Goal: Task Accomplishment & Management: Manage account settings

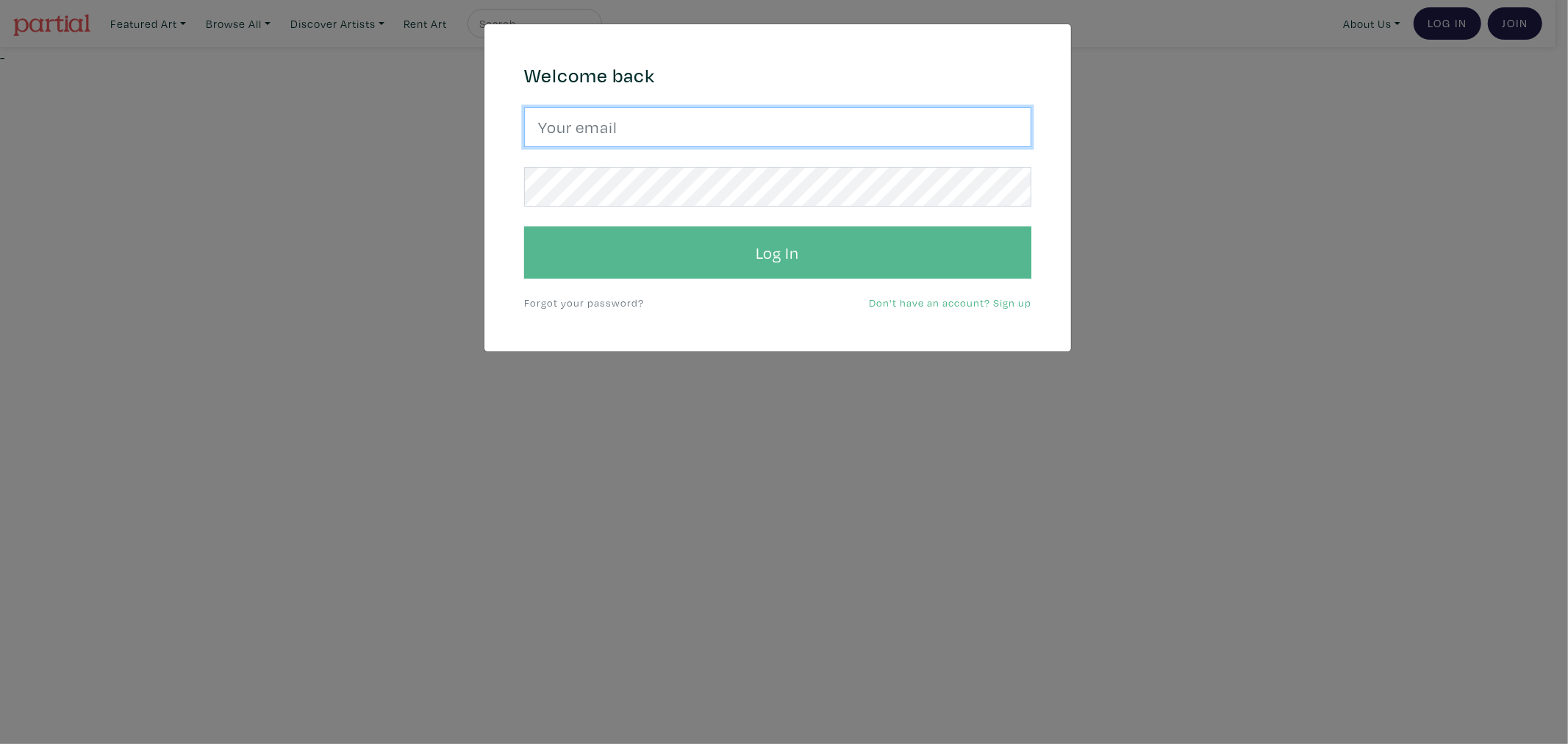
type input "[EMAIL_ADDRESS][DOMAIN_NAME]"
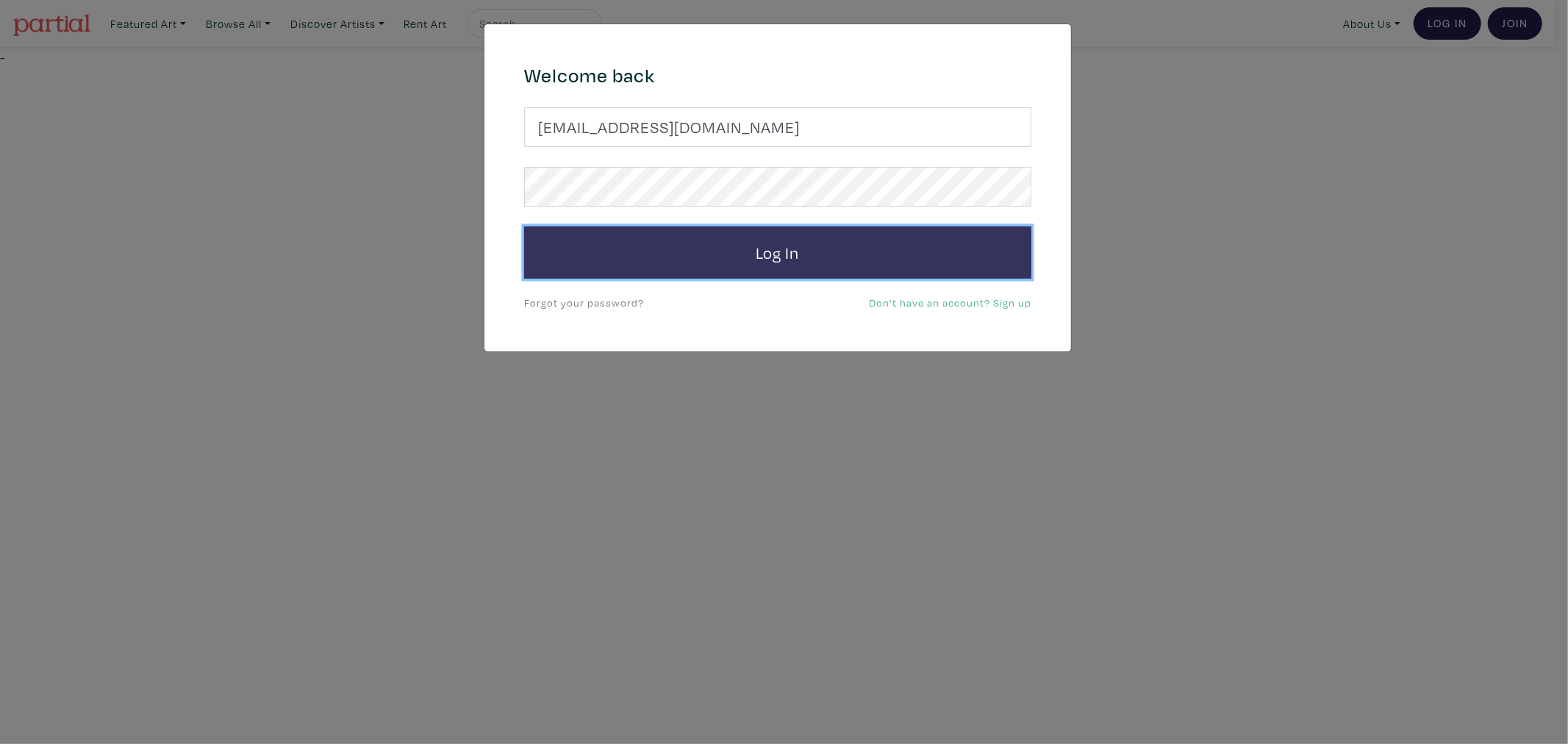
click at [658, 270] on button "Log In" at bounding box center [777, 253] width 507 height 53
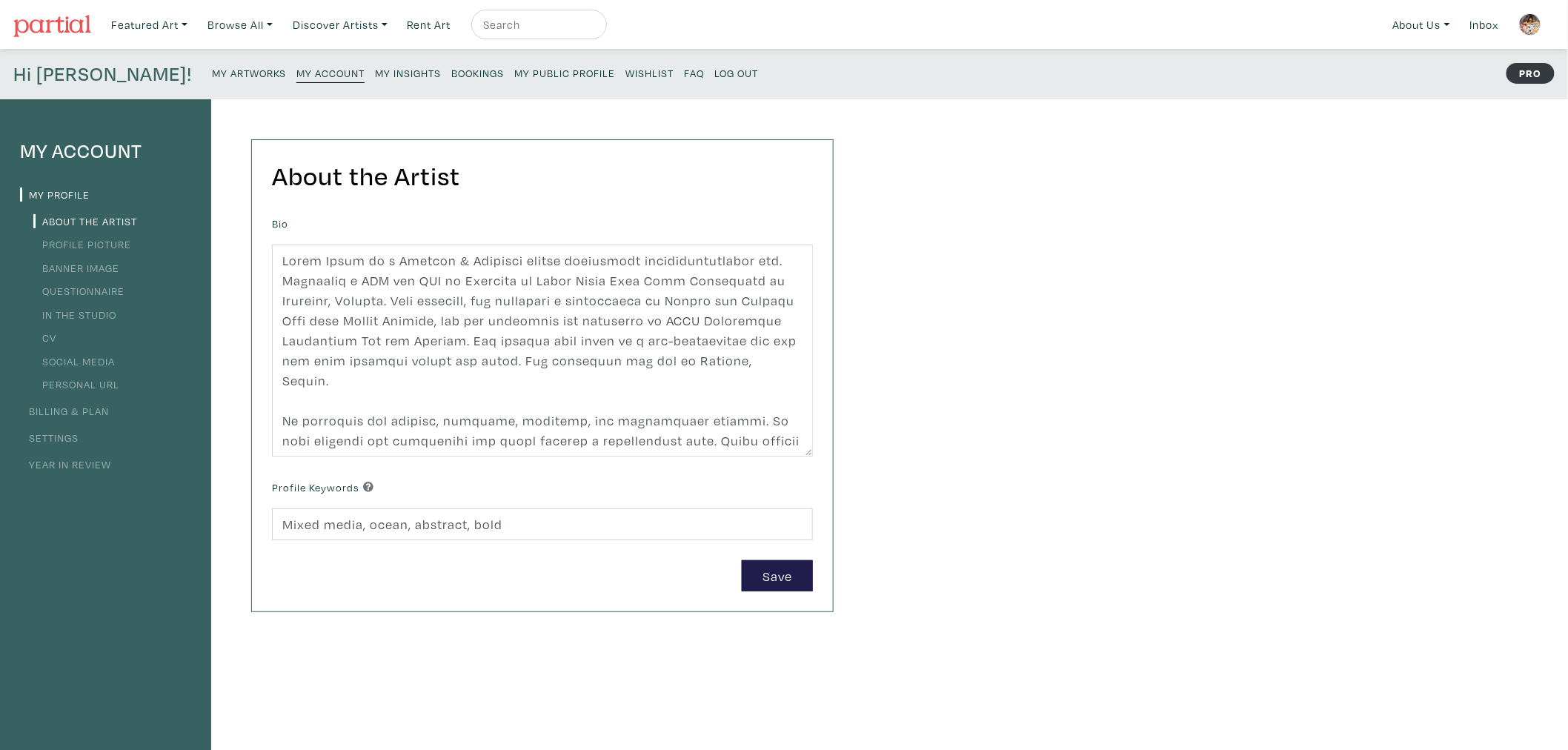
click at [452, 70] on small "Bookings" at bounding box center [477, 73] width 52 height 14
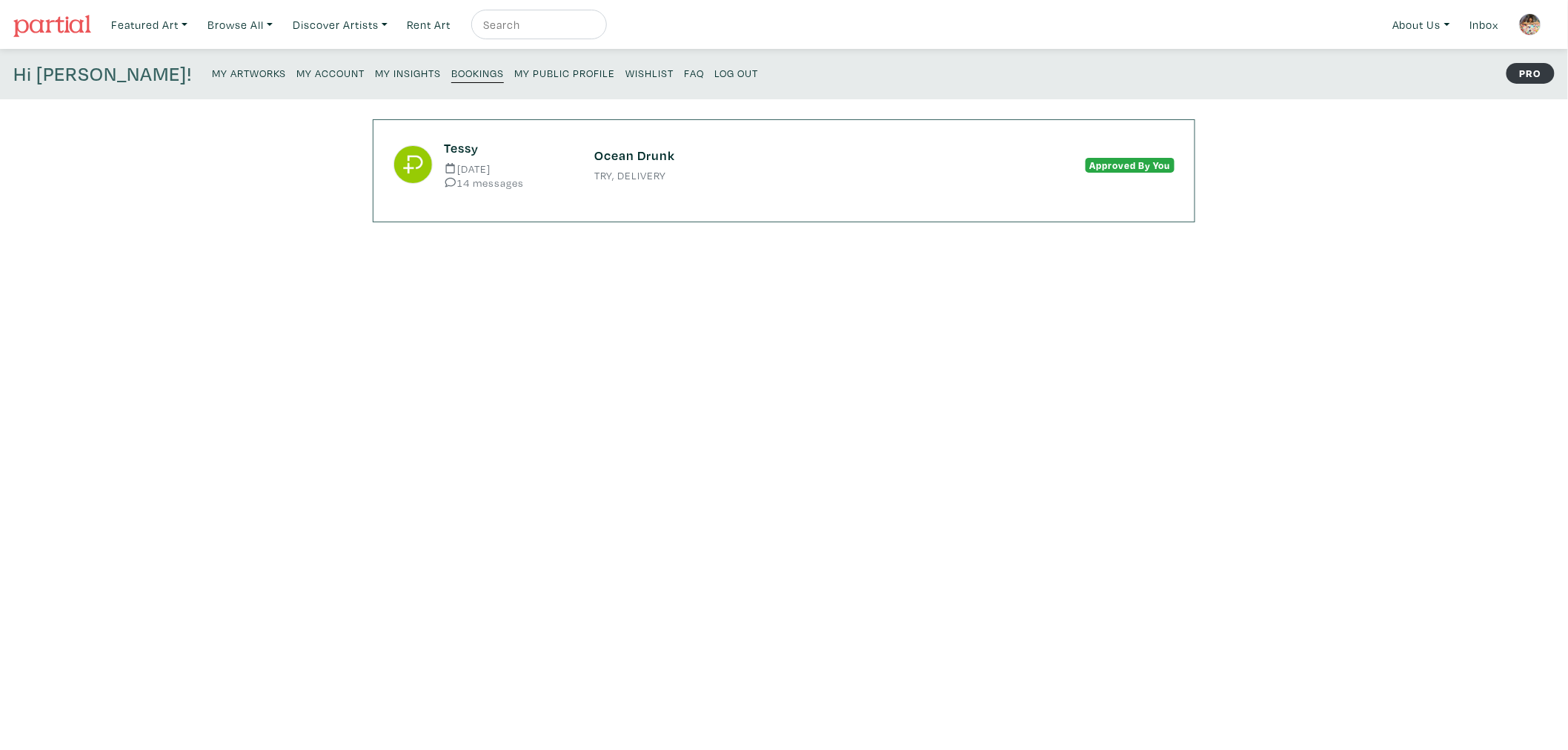
click at [710, 167] on div "Ocean Drunk TRY, DELIVERY" at bounding box center [784, 164] width 402 height 34
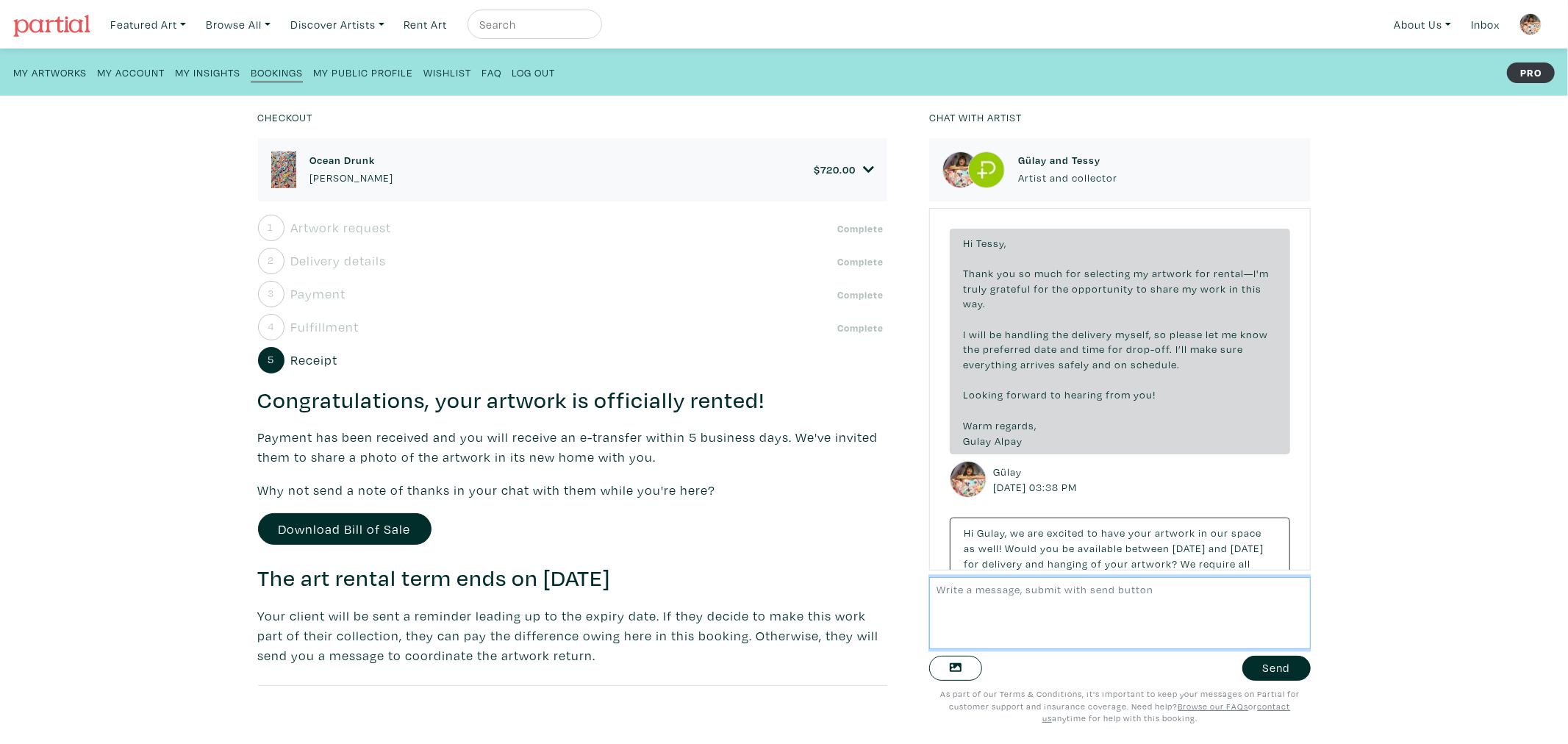
scroll to position [2428, 0]
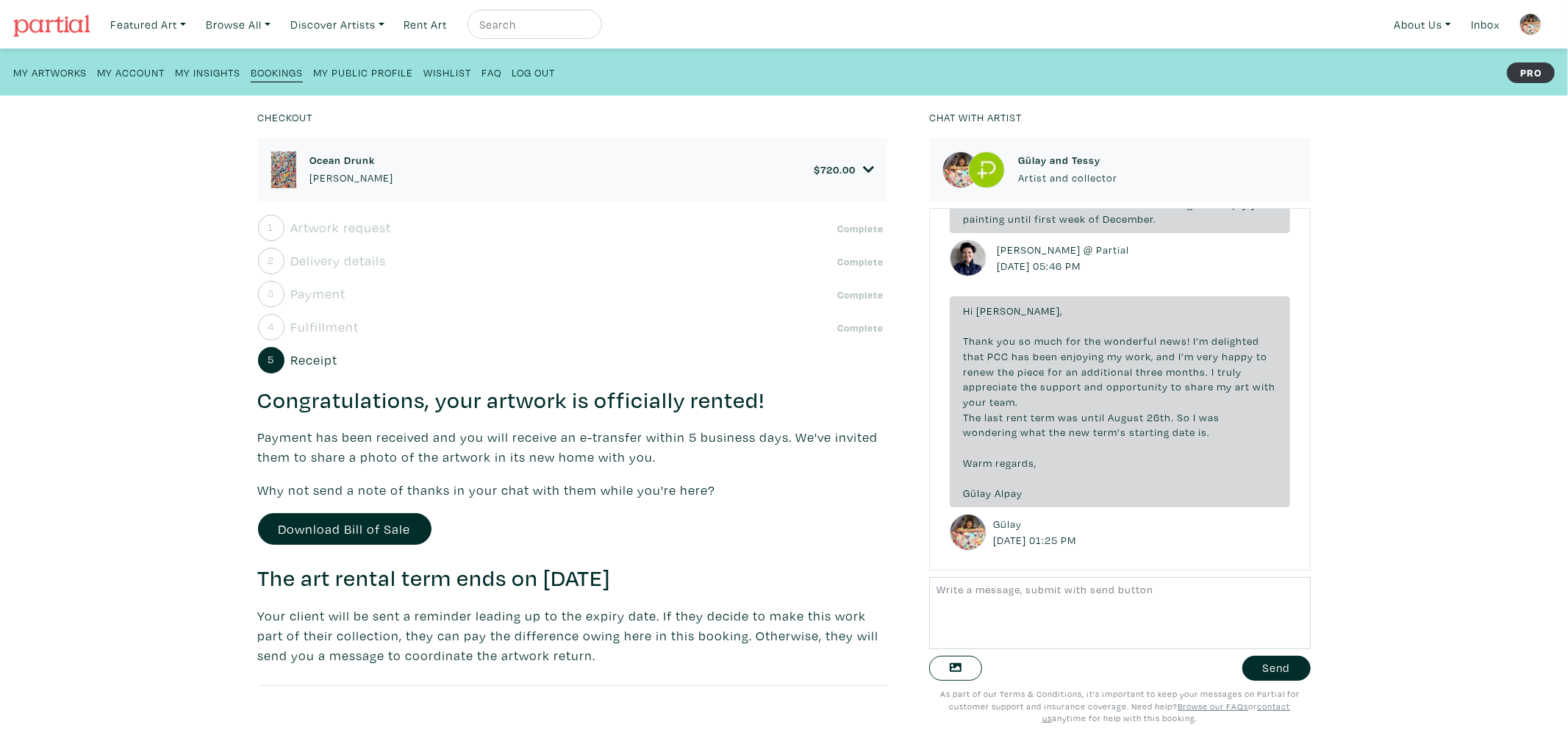
click at [60, 69] on small "My Artworks" at bounding box center [50, 72] width 74 height 14
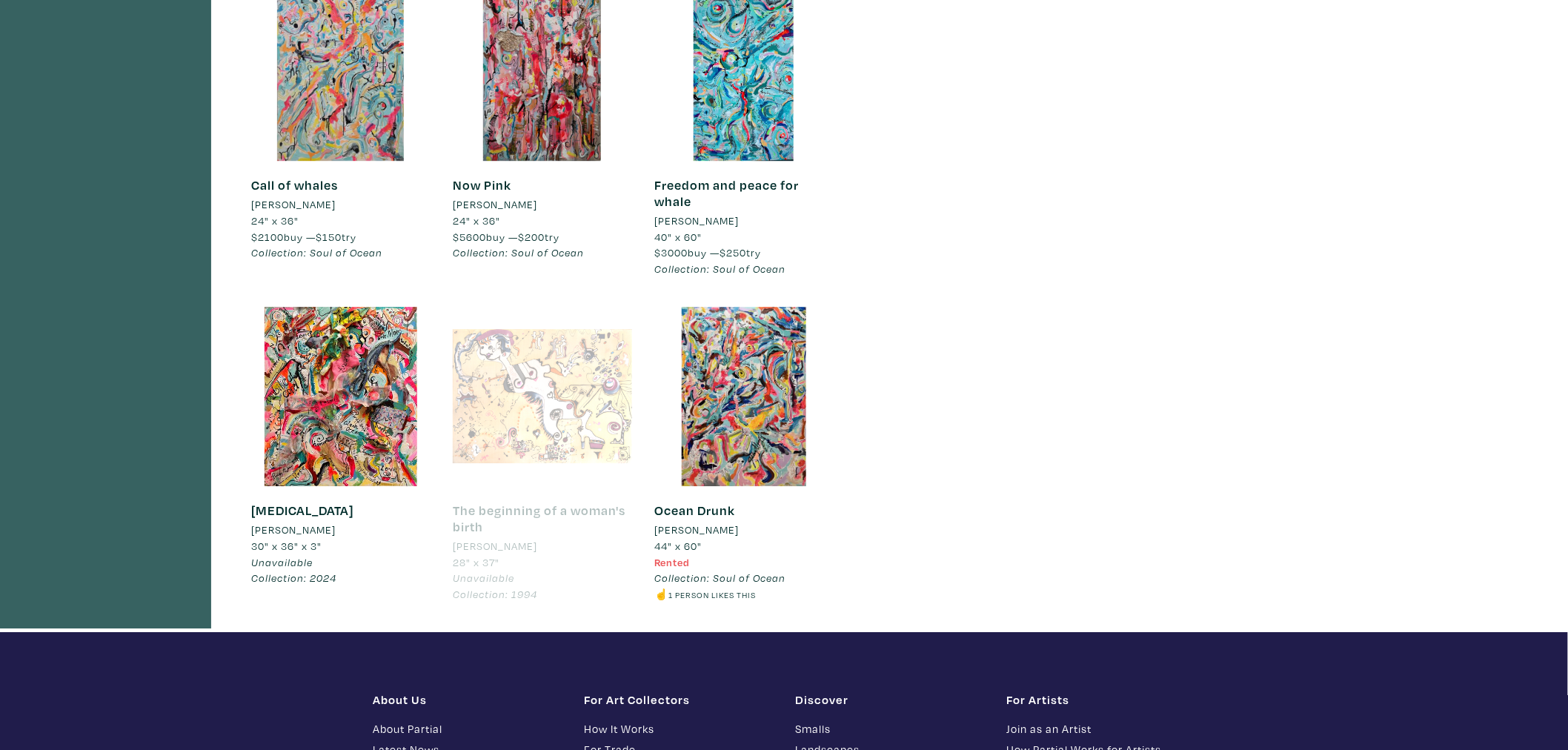
scroll to position [1894, 0]
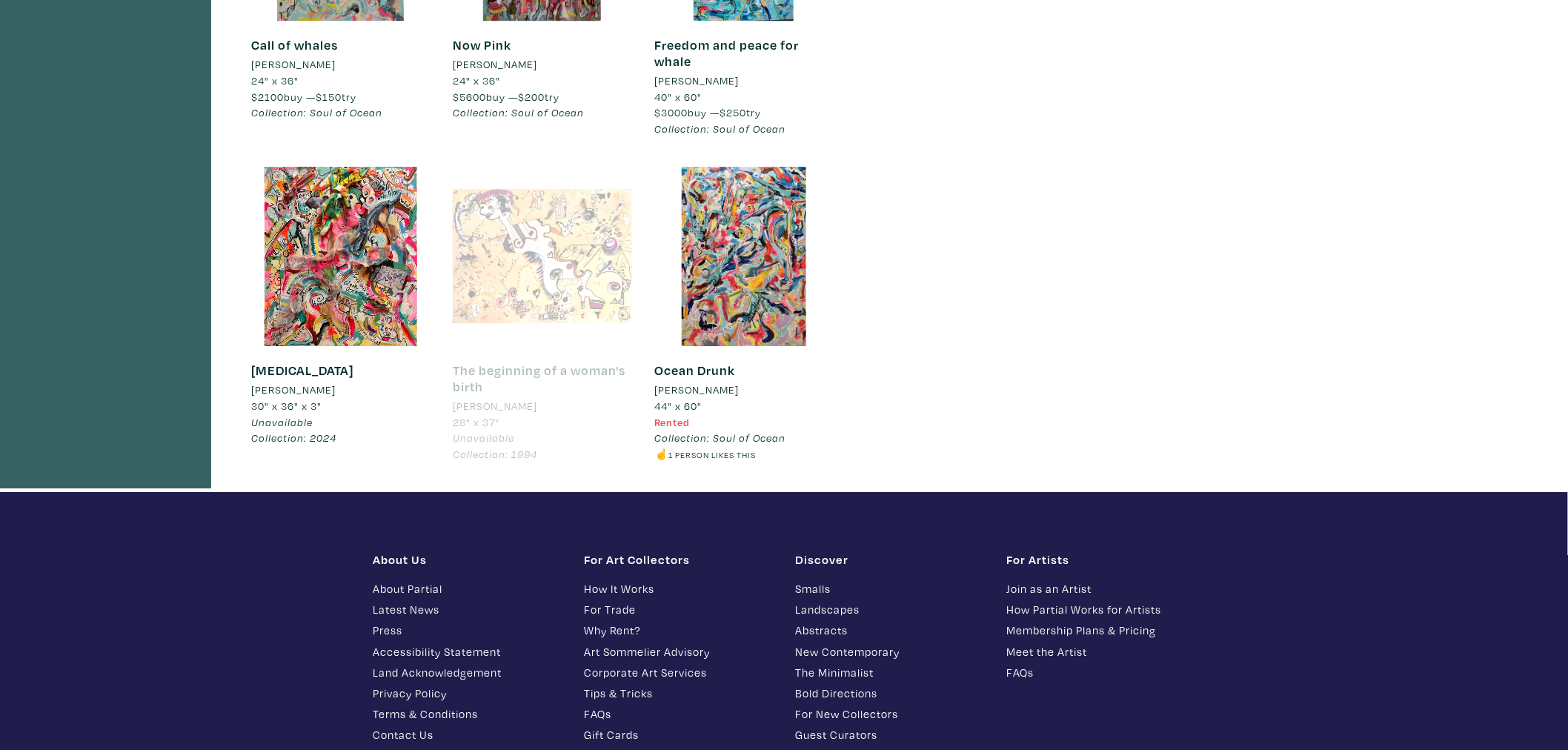
drag, startPoint x: 357, startPoint y: 243, endPoint x: 706, endPoint y: 490, distance: 427.6
click at [706, 490] on div "Ocean Drunk Gülay Alpay 44" x 60" Rented Collection: Soul of Ocean ☝️ 1 person …" at bounding box center [744, 329] width 202 height 325
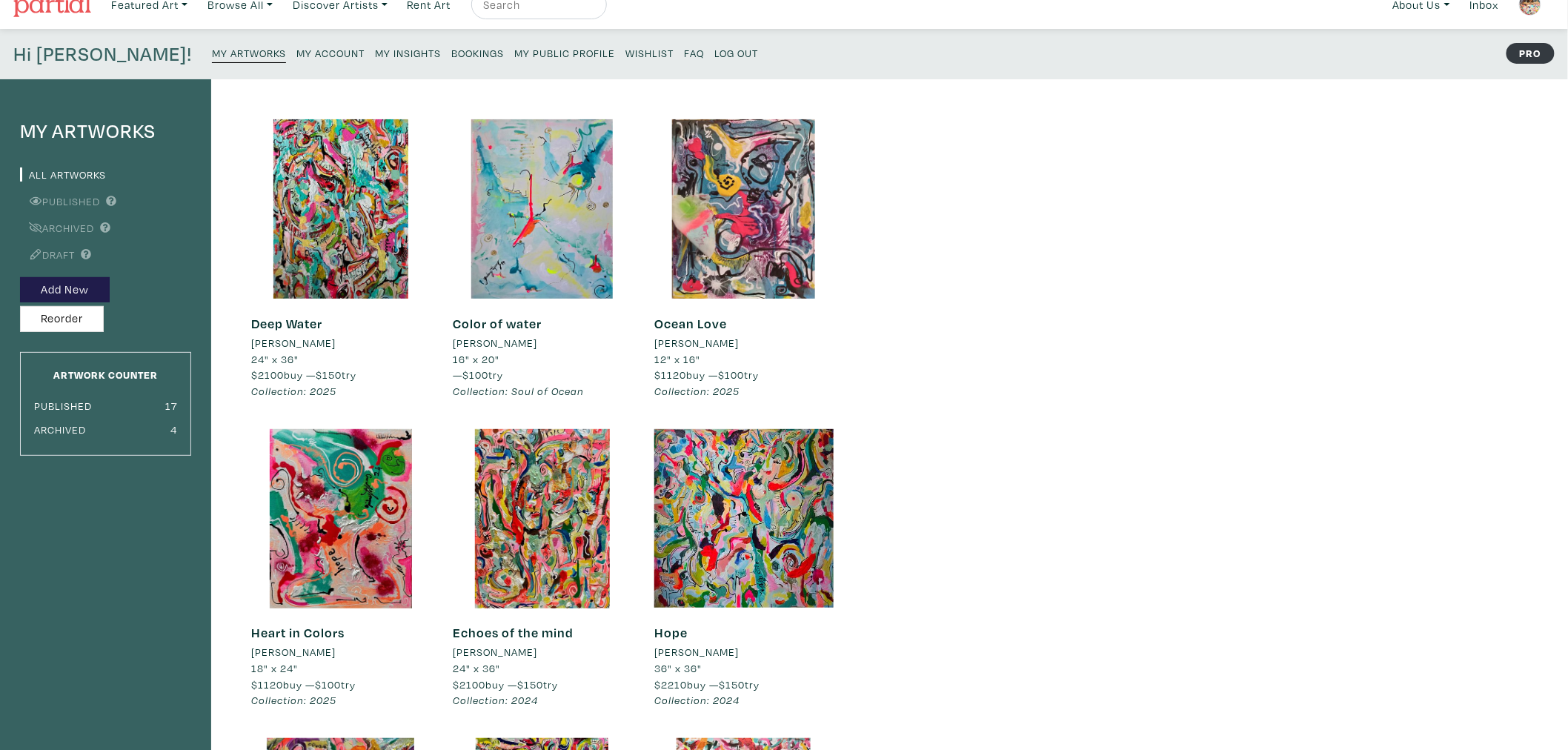
scroll to position [0, 0]
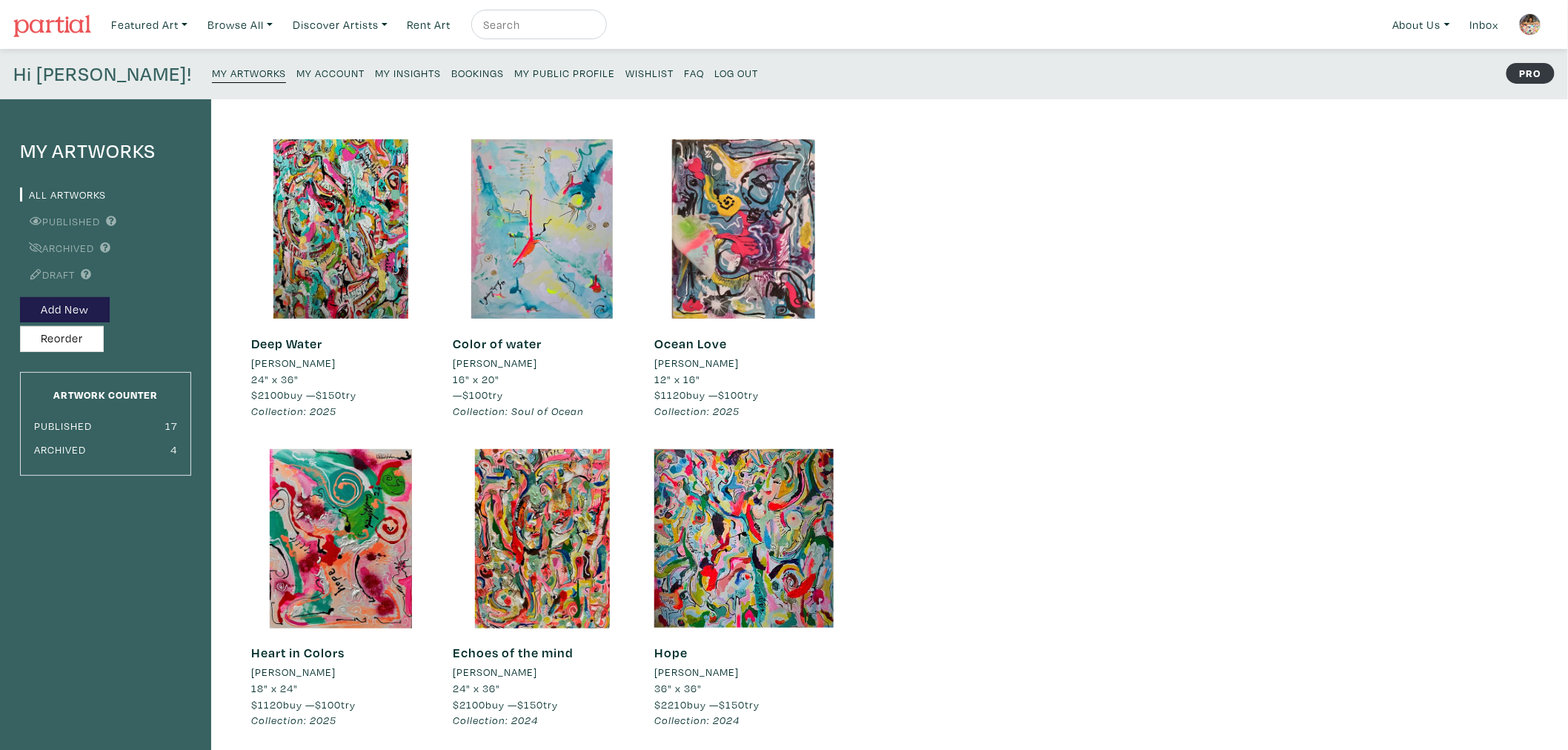
click at [296, 75] on small "My Account" at bounding box center [330, 73] width 68 height 14
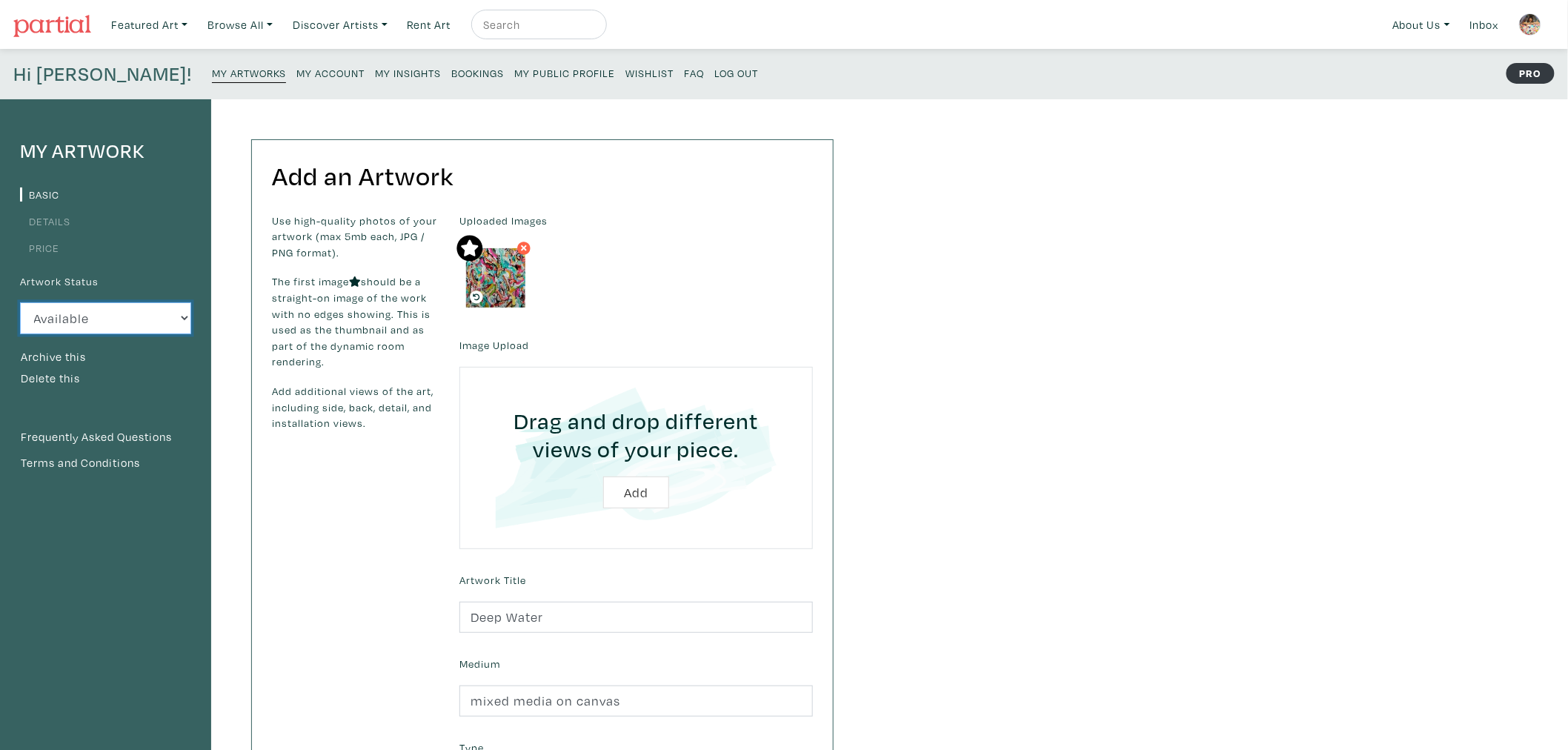
click at [84, 320] on select "Available Sold Rented Unavailable (other reason)" at bounding box center [105, 318] width 171 height 32
select select "0"
click at [20, 302] on select "Available Sold Rented Unavailable (other reason)" at bounding box center [105, 318] width 171 height 32
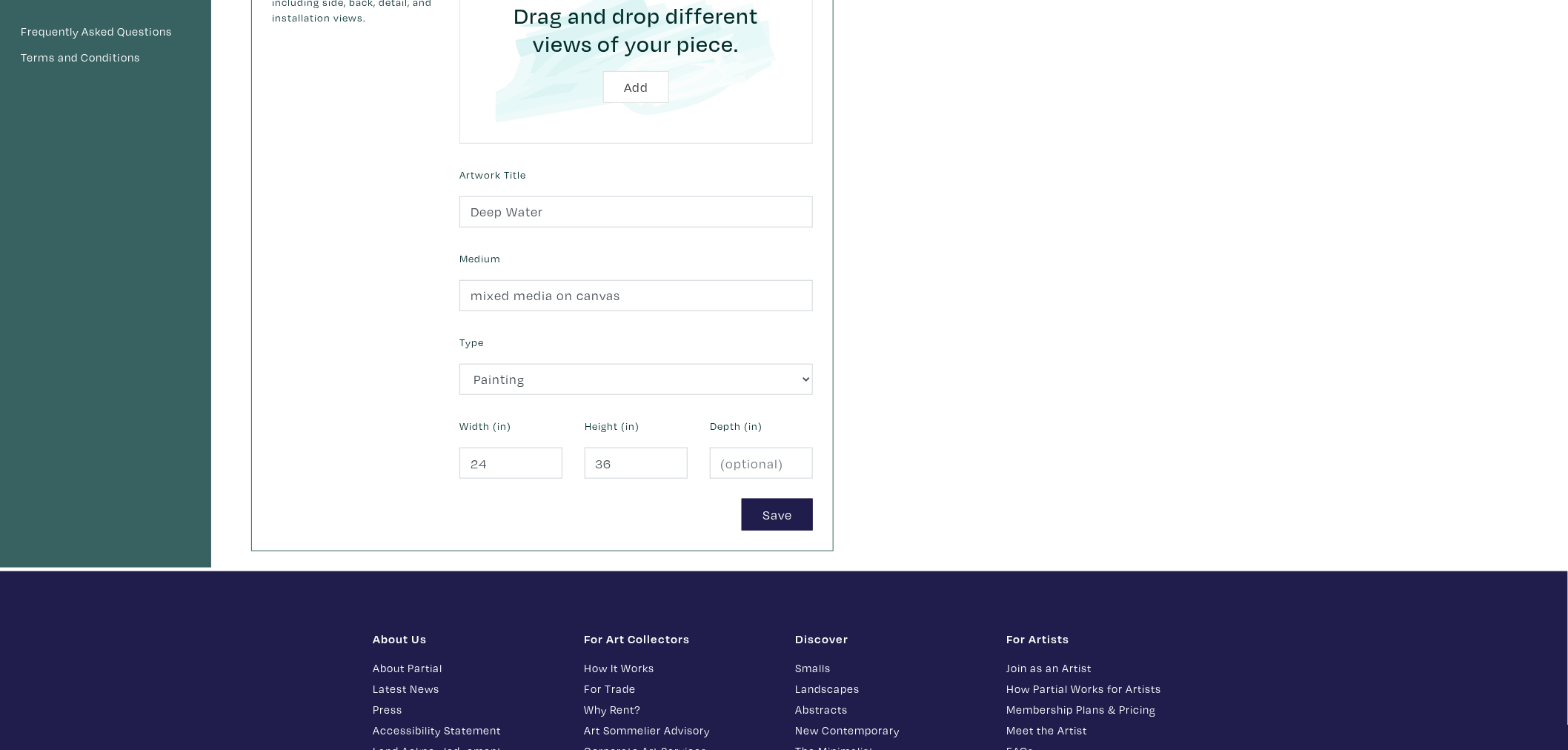
scroll to position [412, 0]
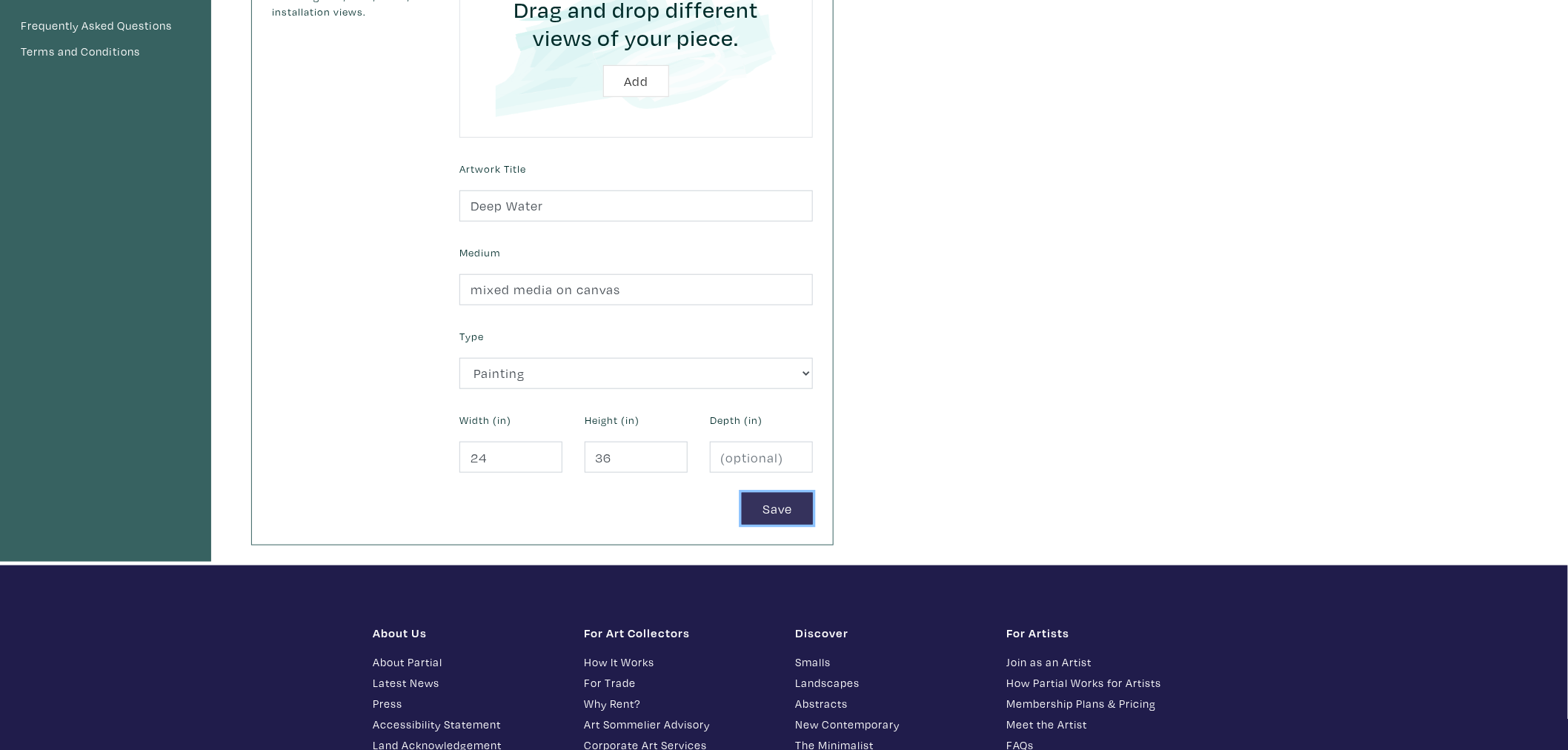
click at [795, 520] on button "Save" at bounding box center [777, 509] width 71 height 32
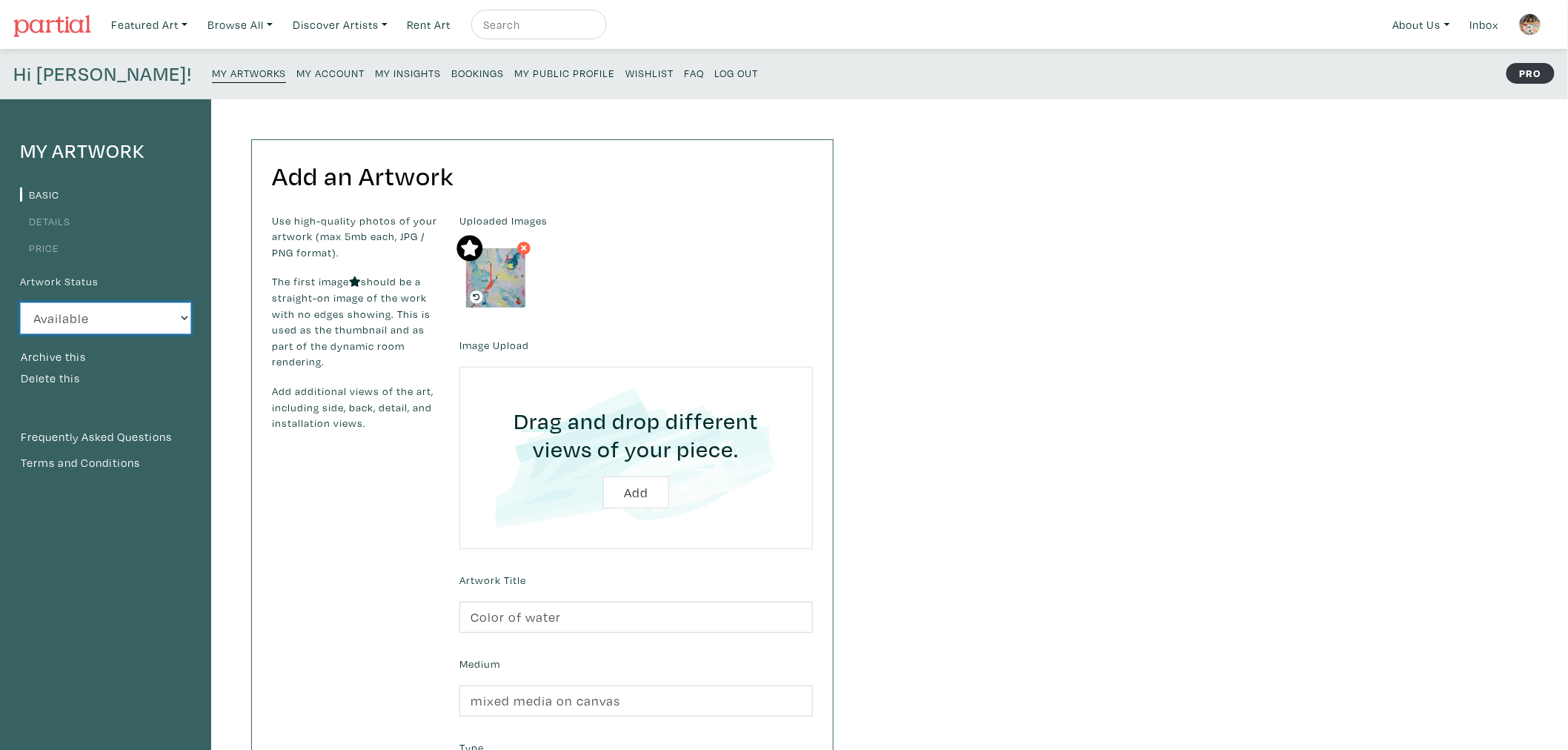
click at [113, 323] on select "Available Sold Rented Unavailable (other reason)" at bounding box center [105, 318] width 171 height 32
select select "0"
click at [20, 302] on select "Available Sold Rented Unavailable (other reason)" at bounding box center [105, 318] width 171 height 32
click at [145, 317] on select "Available Sold Rented Unavailable (other reason)" at bounding box center [105, 318] width 171 height 32
select select "0"
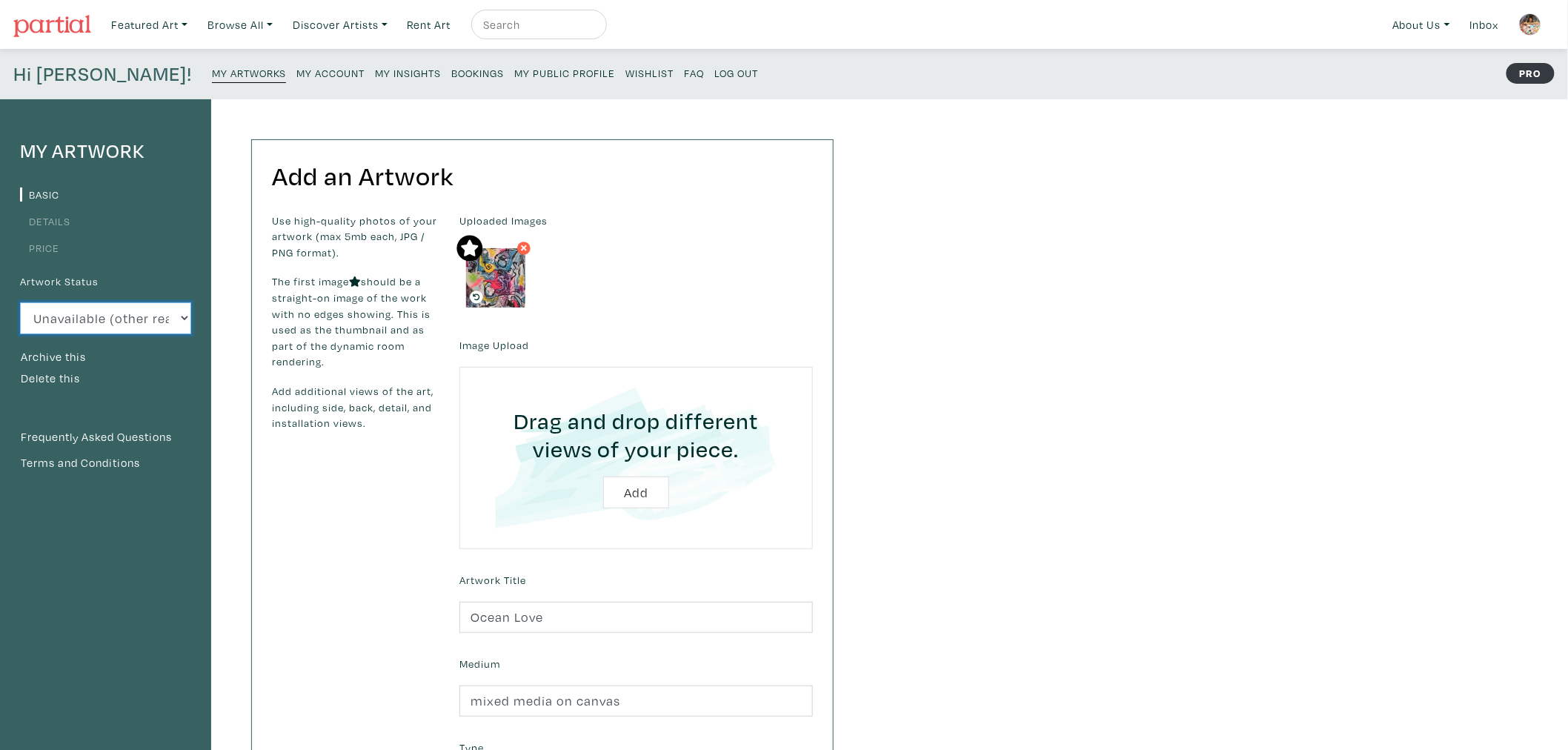
click at [20, 302] on select "Available Sold Rented Unavailable (other reason)" at bounding box center [105, 318] width 171 height 32
click at [143, 343] on div "Artwork Status Available Sold Rented Unavailable (other reason) Archive this" at bounding box center [105, 318] width 171 height 96
click at [146, 326] on select "Available Sold Rented Unavailable (other reason)" at bounding box center [105, 318] width 171 height 32
select select "0"
click at [20, 302] on select "Available Sold Rented Unavailable (other reason)" at bounding box center [105, 318] width 171 height 32
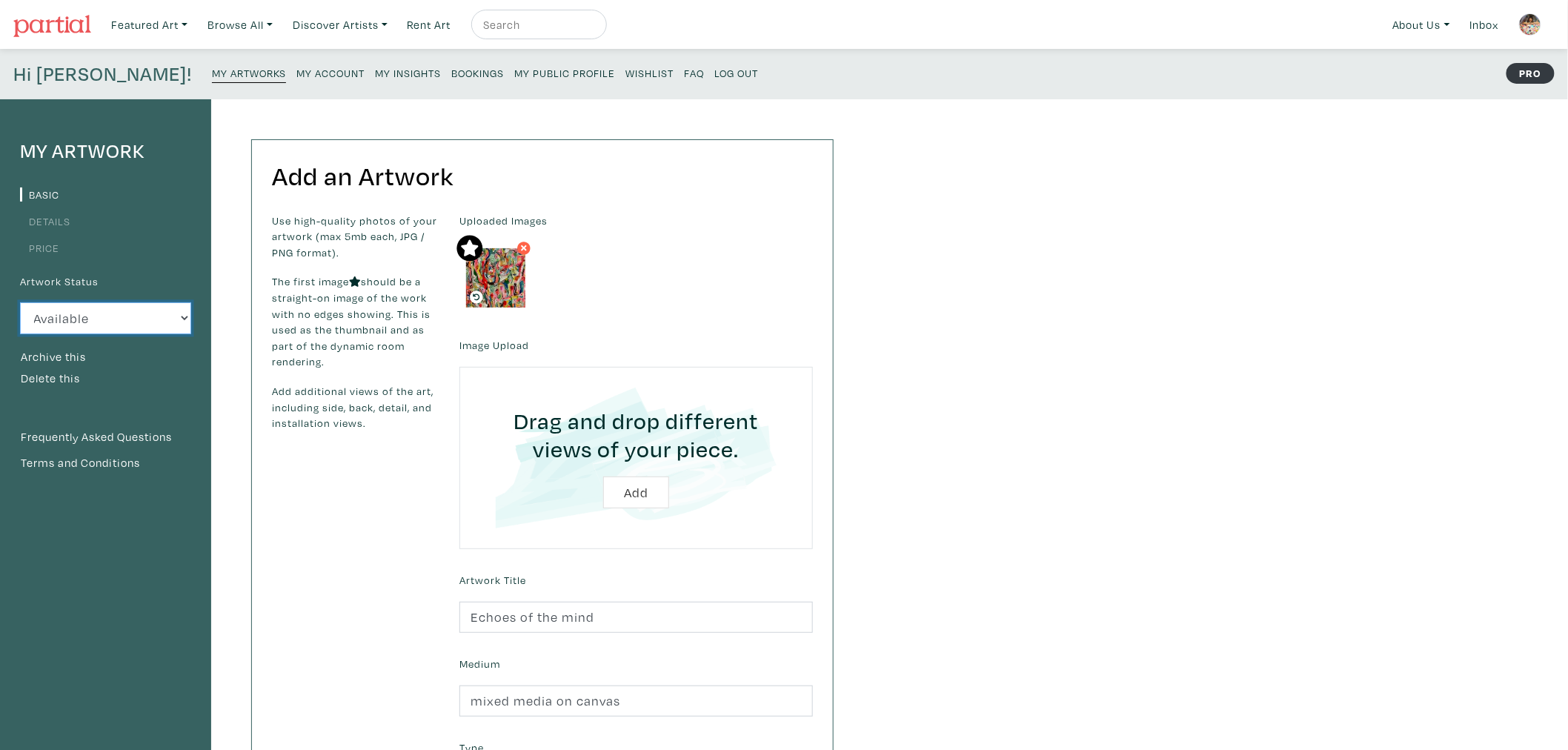
drag, startPoint x: 134, startPoint y: 316, endPoint x: 130, endPoint y: 325, distance: 9.8
click at [134, 316] on select "Available Sold Rented Unavailable (other reason)" at bounding box center [105, 318] width 171 height 32
select select "0"
click at [20, 302] on select "Available Sold Rented Unavailable (other reason)" at bounding box center [105, 318] width 171 height 32
click at [160, 313] on select "Available Sold Rented Unavailable (other reason)" at bounding box center [105, 318] width 171 height 32
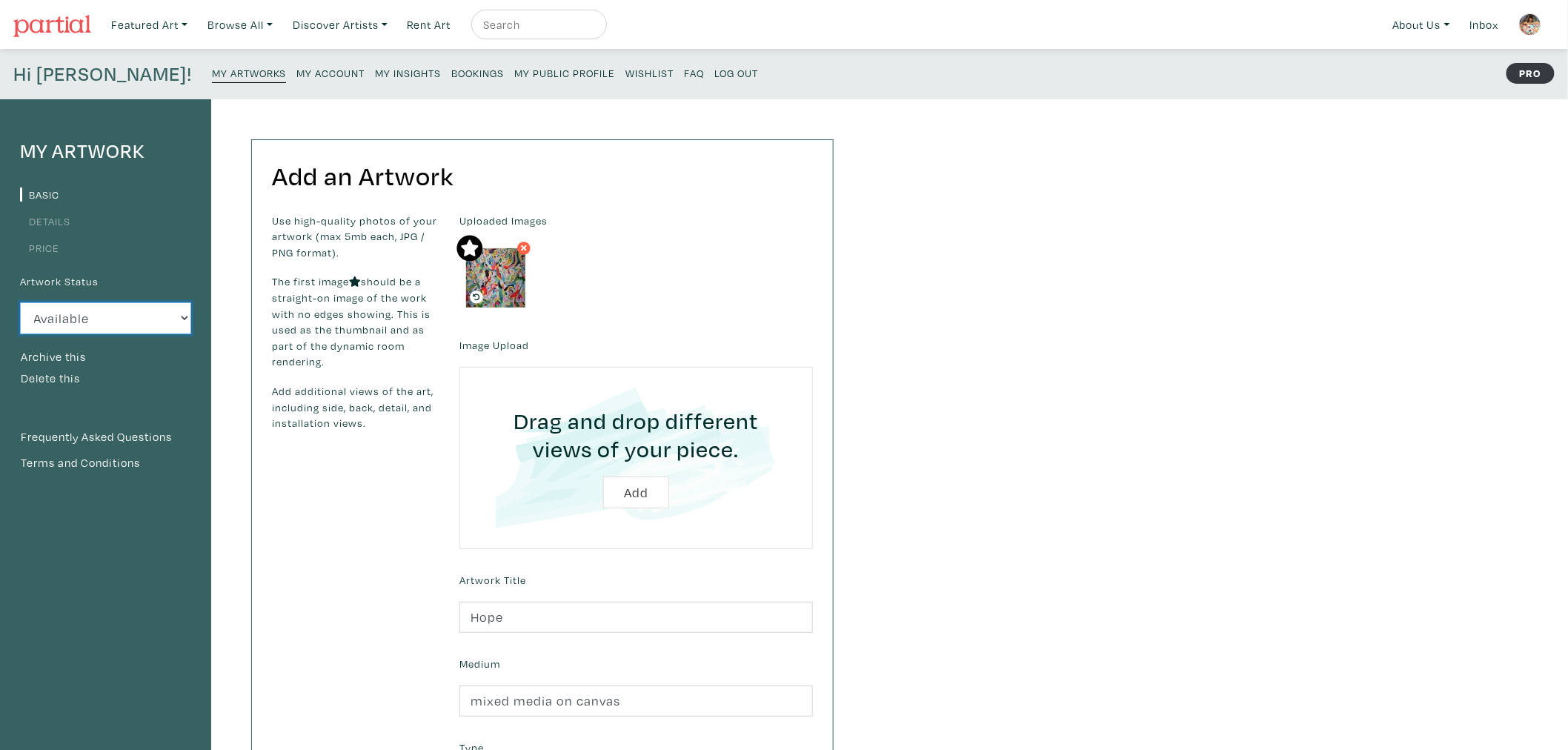
select select "0"
click at [20, 302] on select "Available Sold Rented Unavailable (other reason)" at bounding box center [105, 318] width 171 height 32
click at [162, 316] on select "Available Sold Rented Unavailable (other reason)" at bounding box center [105, 318] width 171 height 32
select select "0"
click at [20, 302] on select "Available Sold Rented Unavailable (other reason)" at bounding box center [105, 318] width 171 height 32
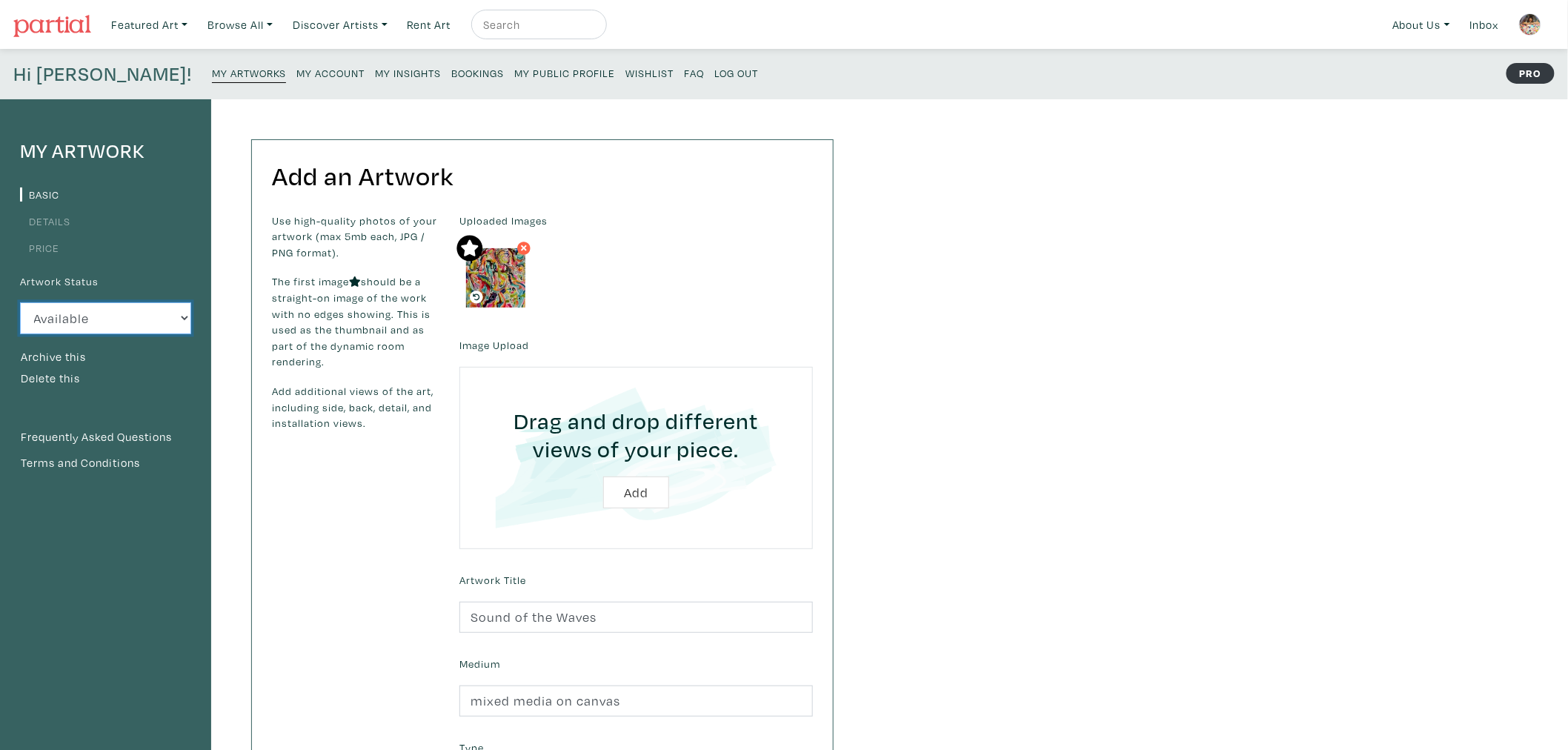
click at [168, 316] on select "Available Sold Rented Unavailable (other reason)" at bounding box center [105, 318] width 171 height 32
select select "0"
click at [20, 302] on select "Available Sold Rented Unavailable (other reason)" at bounding box center [105, 318] width 171 height 32
click at [168, 317] on select "Available Sold Rented Unavailable (other reason)" at bounding box center [105, 318] width 171 height 32
select select "0"
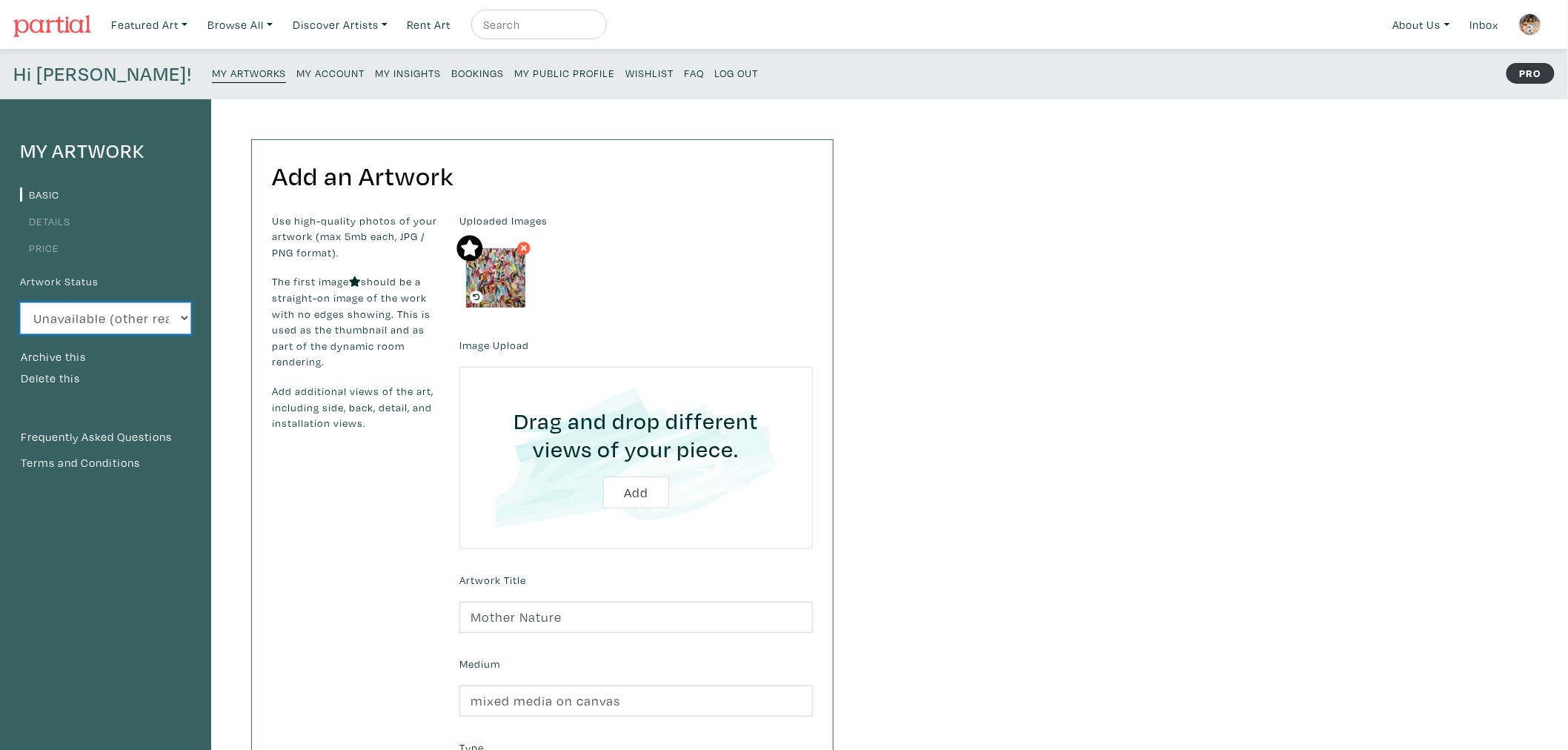
click at [20, 302] on select "Available Sold Rented Unavailable (other reason)" at bounding box center [105, 318] width 171 height 32
drag, startPoint x: 152, startPoint y: 316, endPoint x: 152, endPoint y: 324, distance: 8.0
click at [152, 316] on select "Available Sold Rented Unavailable (other reason)" at bounding box center [105, 318] width 171 height 32
select select "0"
click at [20, 302] on select "Available Sold Rented Unavailable (other reason)" at bounding box center [105, 318] width 171 height 32
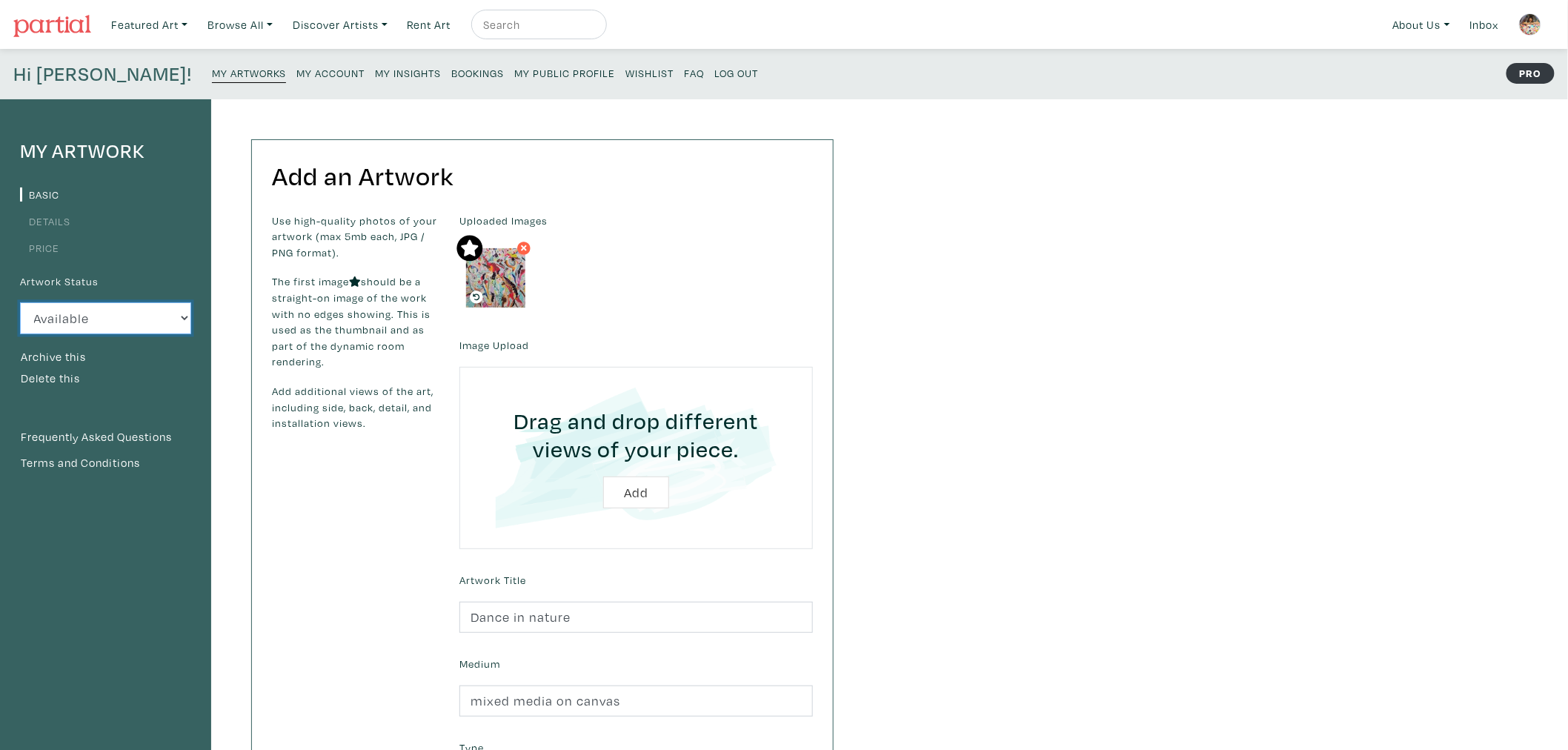
click at [145, 330] on select "Available Sold Rented Unavailable (other reason)" at bounding box center [105, 318] width 171 height 32
select select "0"
click at [20, 302] on select "Available Sold Rented Unavailable (other reason)" at bounding box center [105, 318] width 171 height 32
drag, startPoint x: 70, startPoint y: 320, endPoint x: 70, endPoint y: 331, distance: 11.0
click at [70, 320] on select "Available Sold Rented Unavailable (other reason)" at bounding box center [105, 318] width 171 height 32
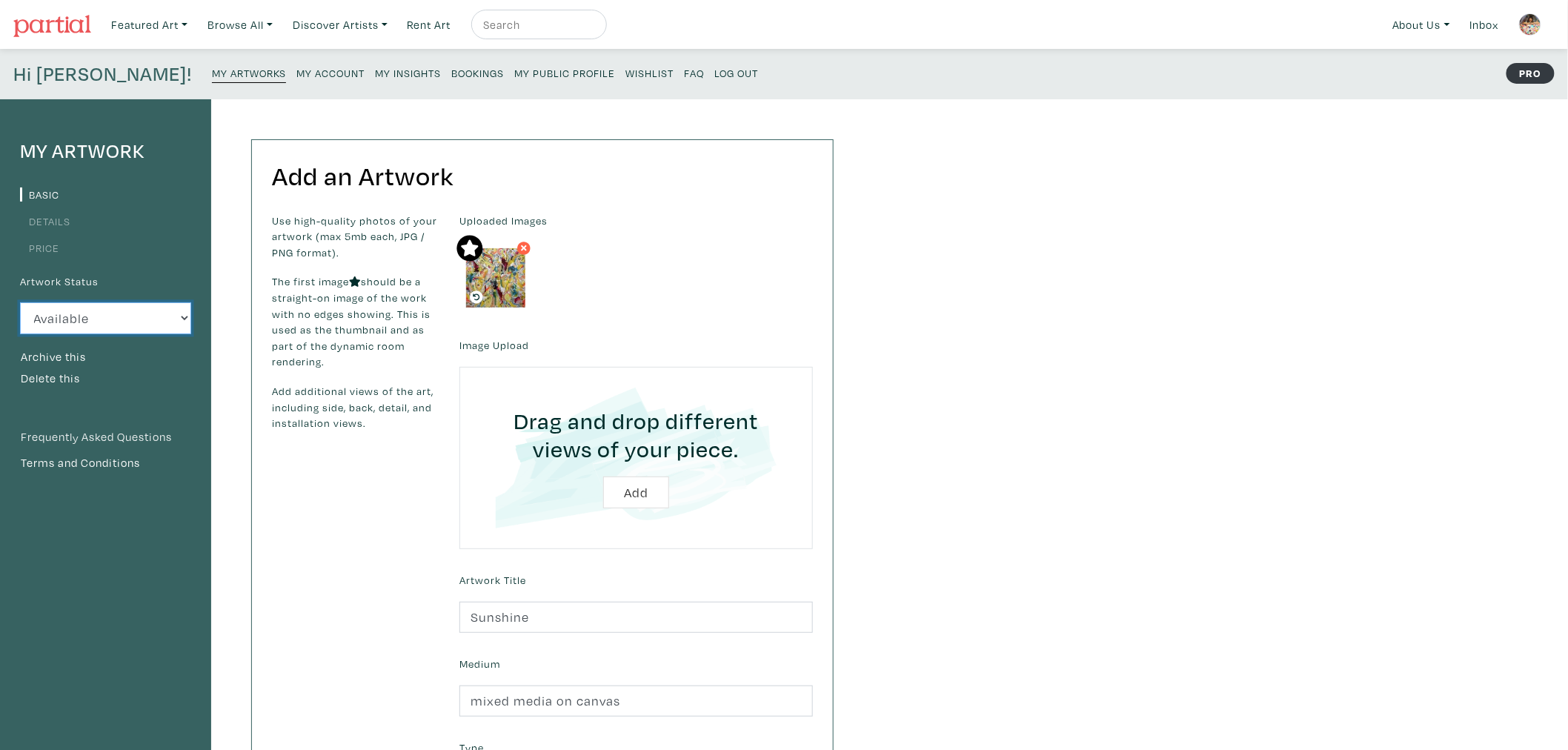
select select "0"
click at [20, 302] on select "Available Sold Rented Unavailable (other reason)" at bounding box center [105, 318] width 171 height 32
click at [152, 321] on select "Available Sold Rented Unavailable (other reason)" at bounding box center [105, 318] width 171 height 32
select select "0"
click at [20, 302] on select "Available Sold Rented Unavailable (other reason)" at bounding box center [105, 318] width 171 height 32
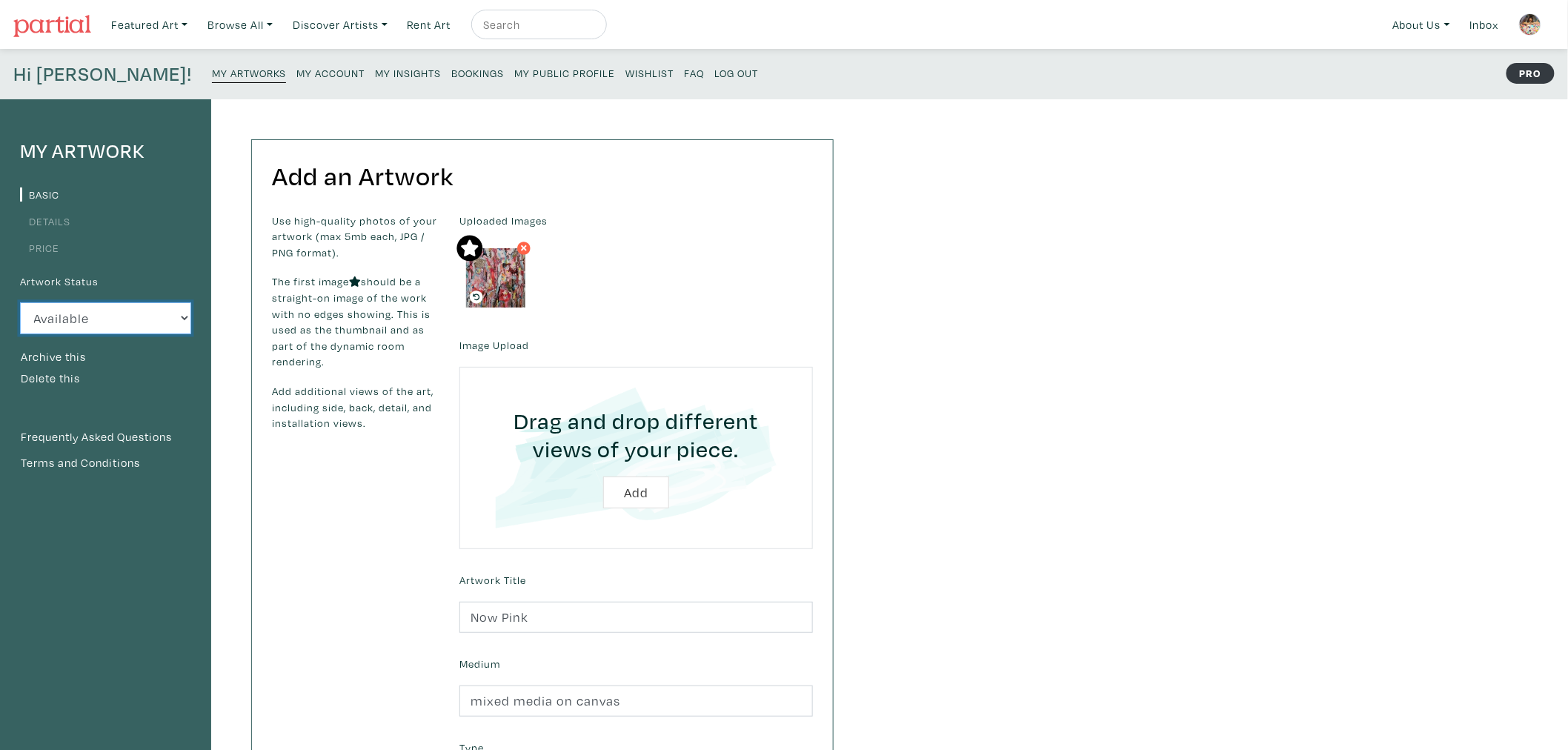
click at [135, 330] on select "Available Sold Rented Unavailable (other reason)" at bounding box center [105, 318] width 171 height 32
select select "0"
click at [20, 302] on select "Available Sold Rented Unavailable (other reason)" at bounding box center [105, 318] width 171 height 32
click at [76, 319] on select "Available Sold Rented Unavailable (other reason)" at bounding box center [105, 318] width 171 height 32
select select "0"
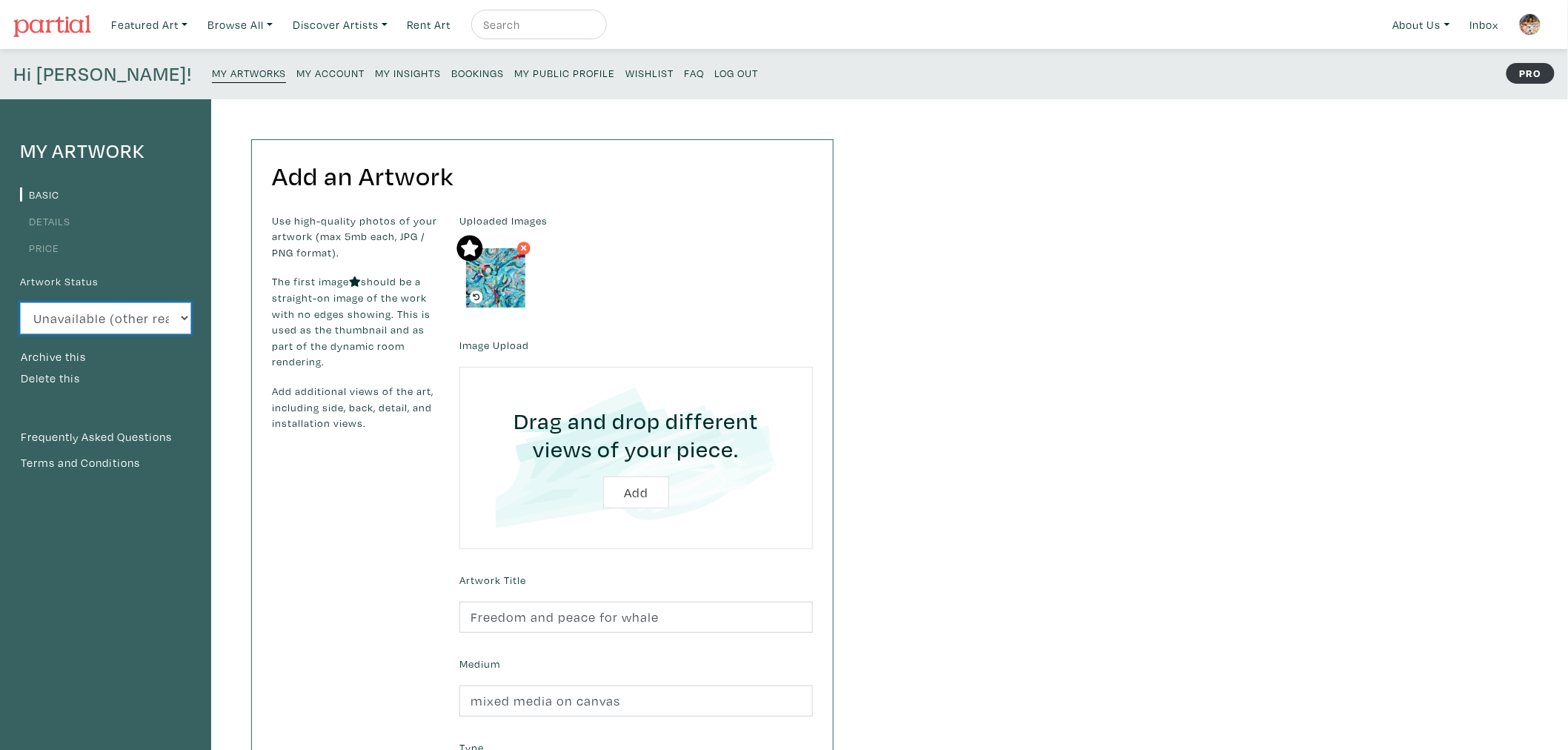
click at [20, 302] on select "Available Sold Rented Unavailable (other reason)" at bounding box center [105, 318] width 171 height 32
drag, startPoint x: 445, startPoint y: 73, endPoint x: 442, endPoint y: 83, distance: 10.4
click at [514, 73] on small "My Public Profile" at bounding box center [564, 73] width 101 height 14
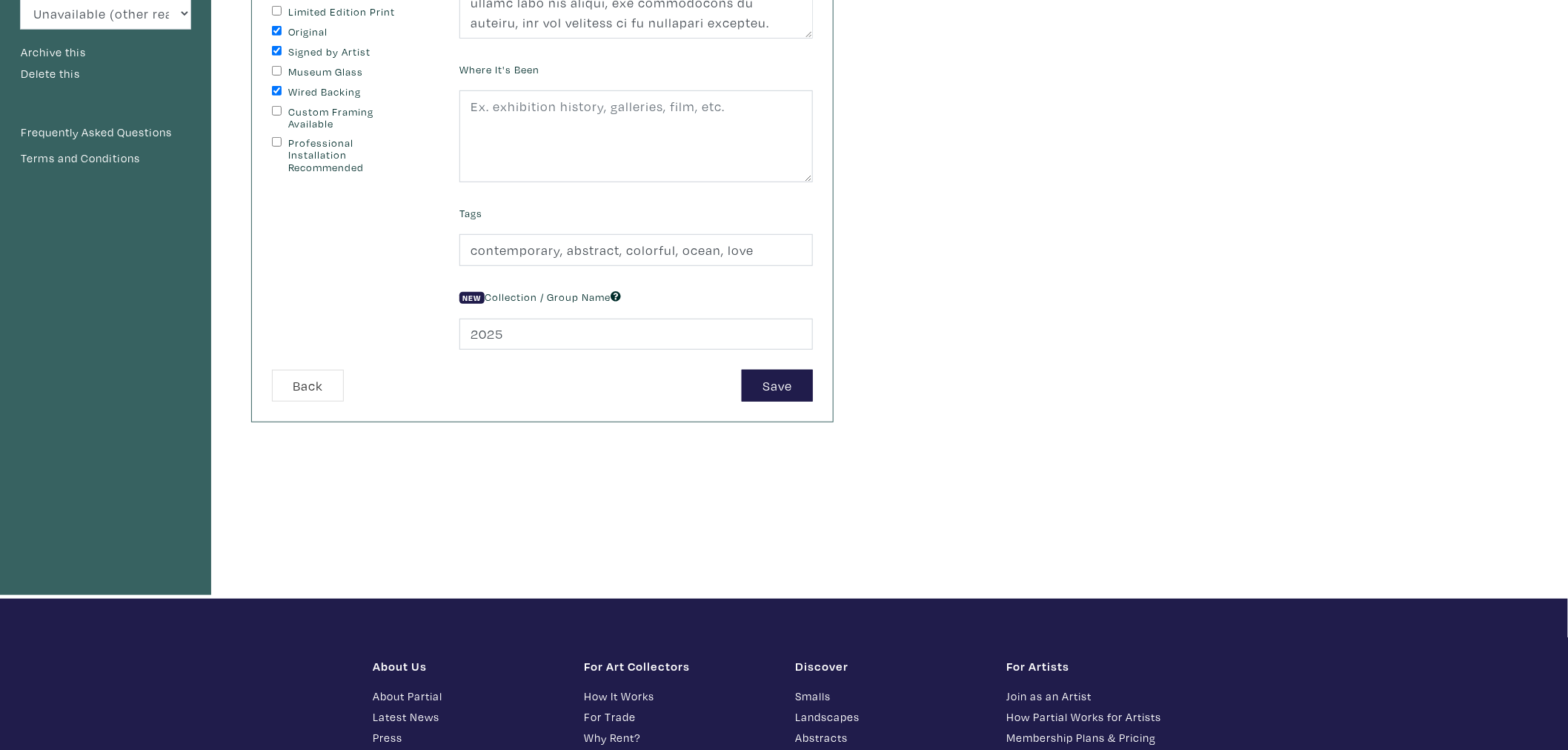
scroll to position [329, 0]
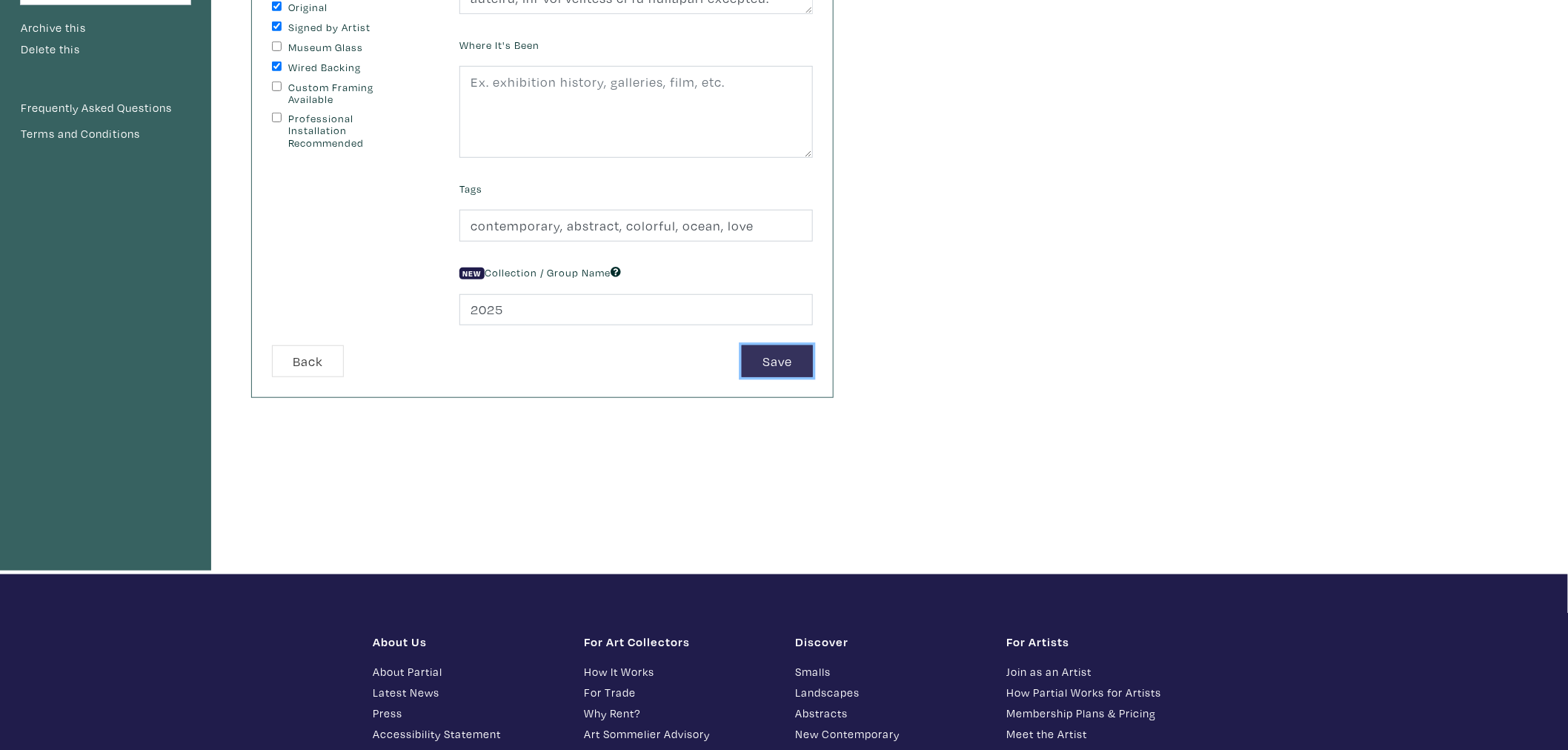
click at [793, 368] on button "Save" at bounding box center [777, 361] width 71 height 32
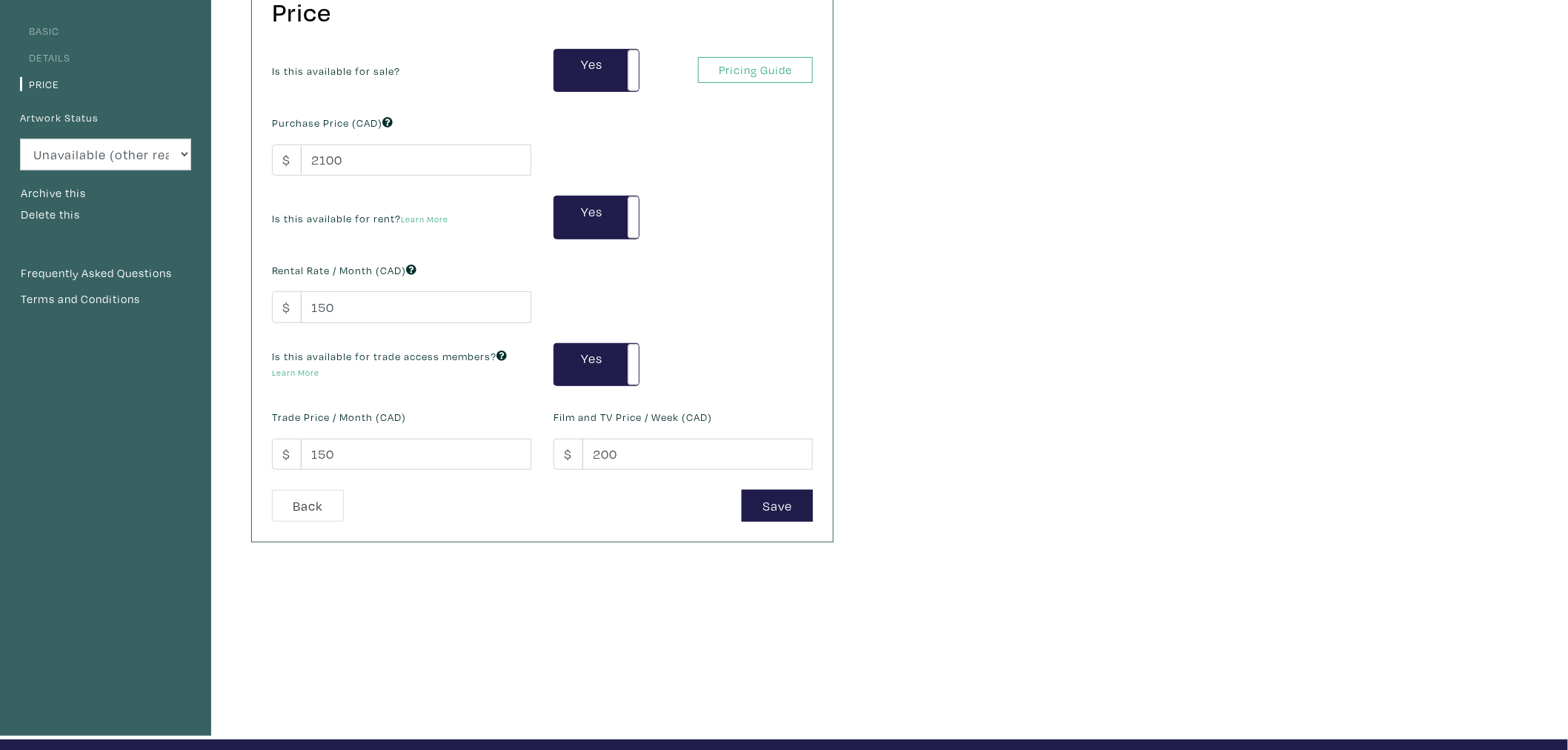
scroll to position [165, 0]
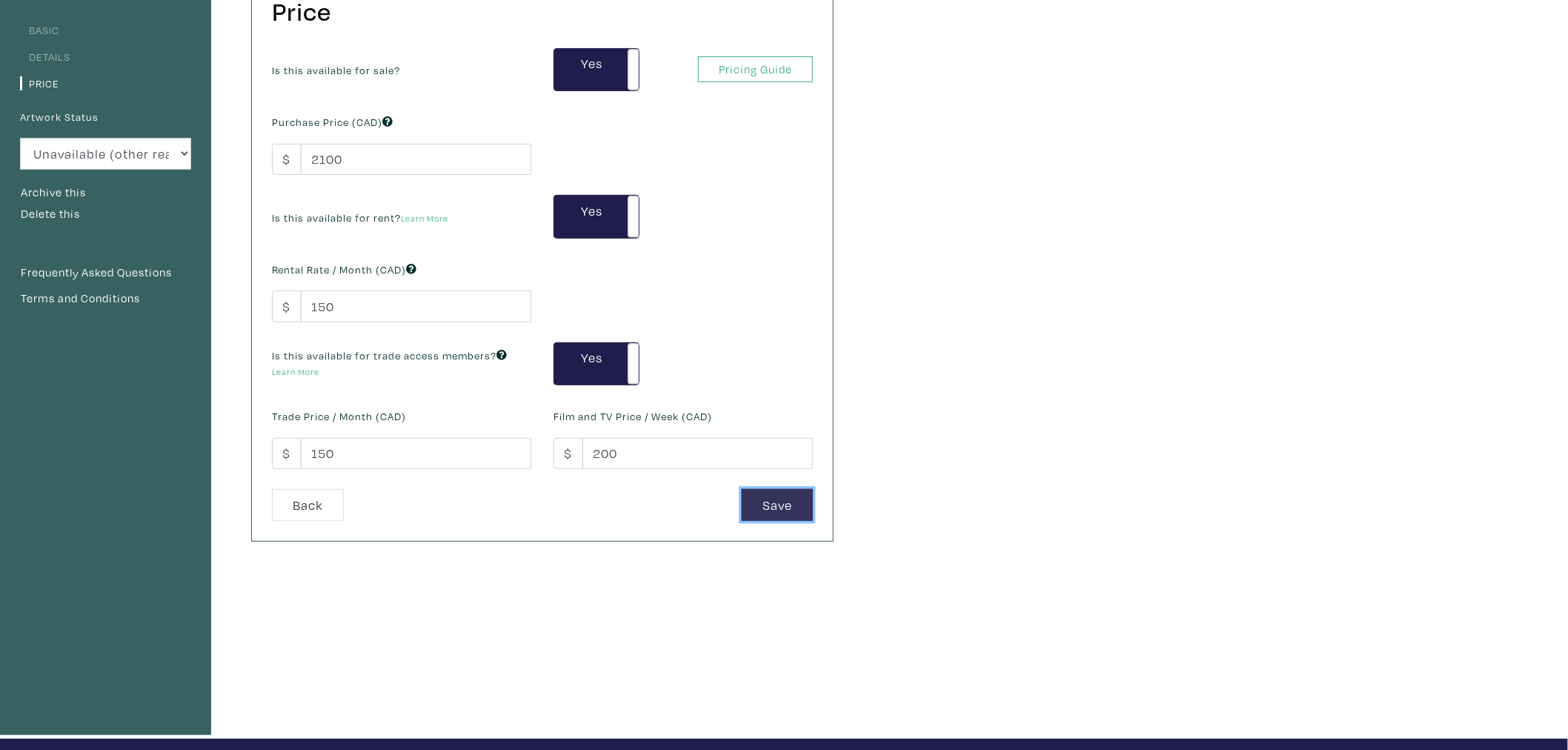
click at [772, 512] on button "Save" at bounding box center [777, 505] width 71 height 32
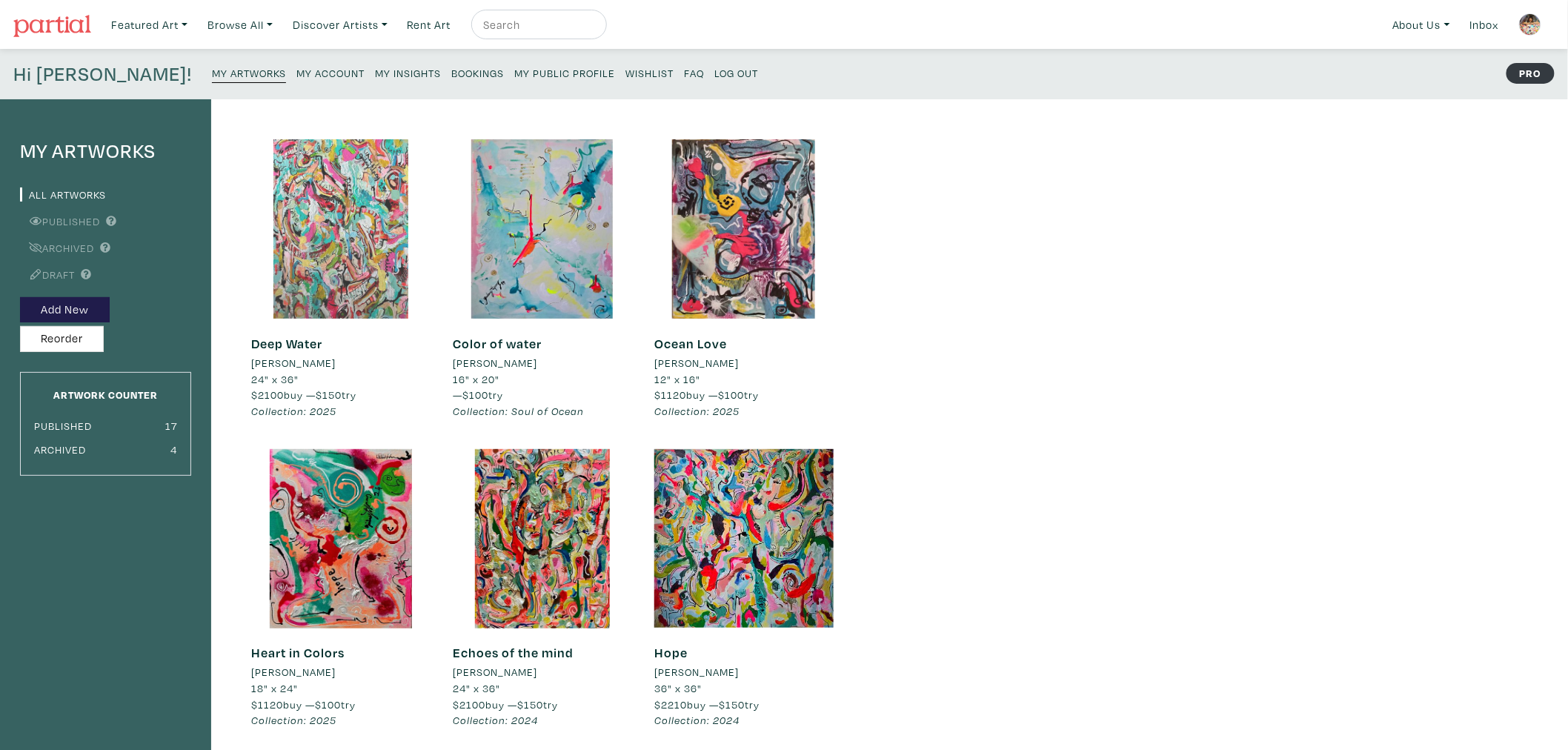
click at [312, 252] on div at bounding box center [341, 229] width 180 height 180
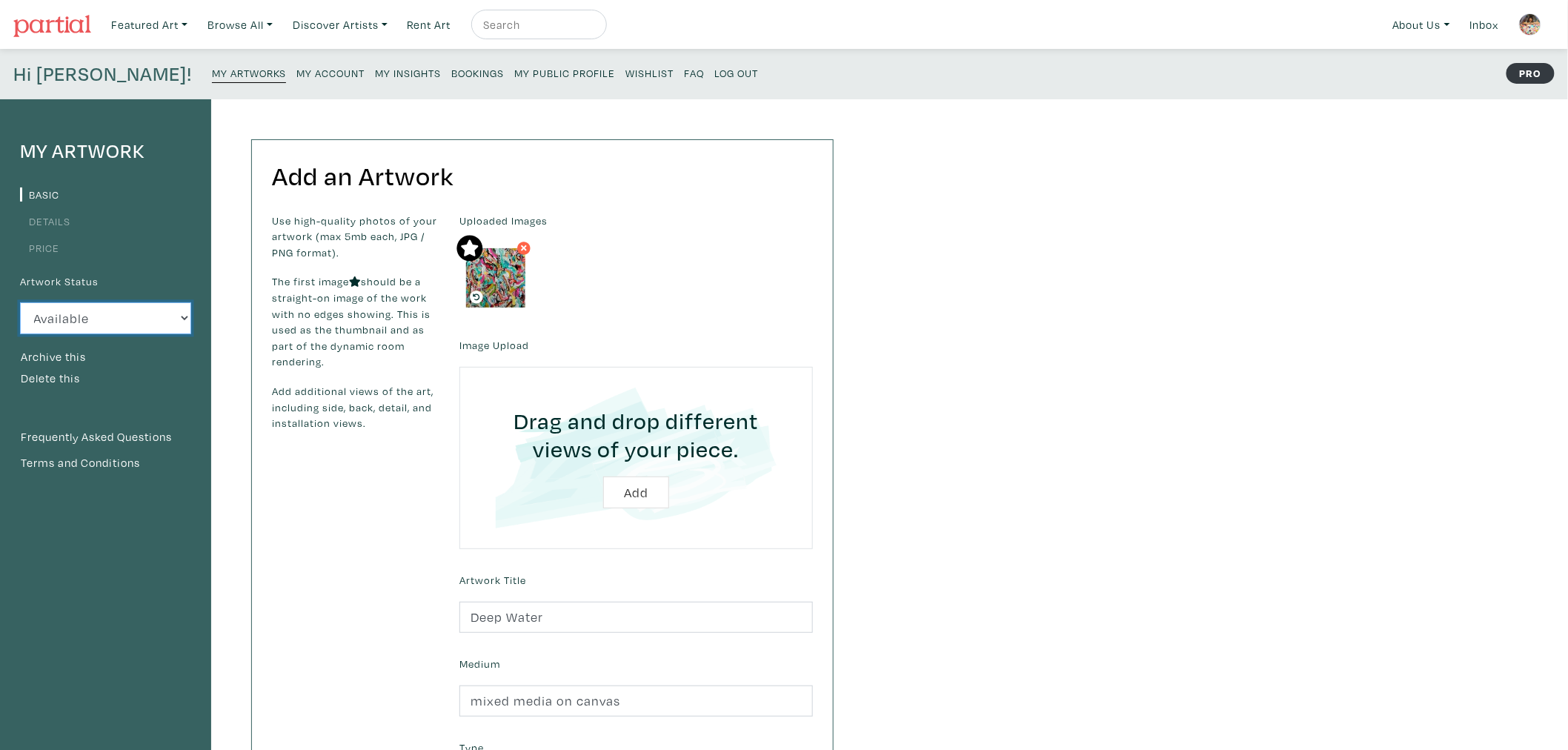
click at [146, 323] on select "Available Sold Rented Unavailable (other reason)" at bounding box center [105, 318] width 171 height 32
select select "0"
click at [20, 302] on select "Available Sold Rented Unavailable (other reason)" at bounding box center [105, 318] width 171 height 32
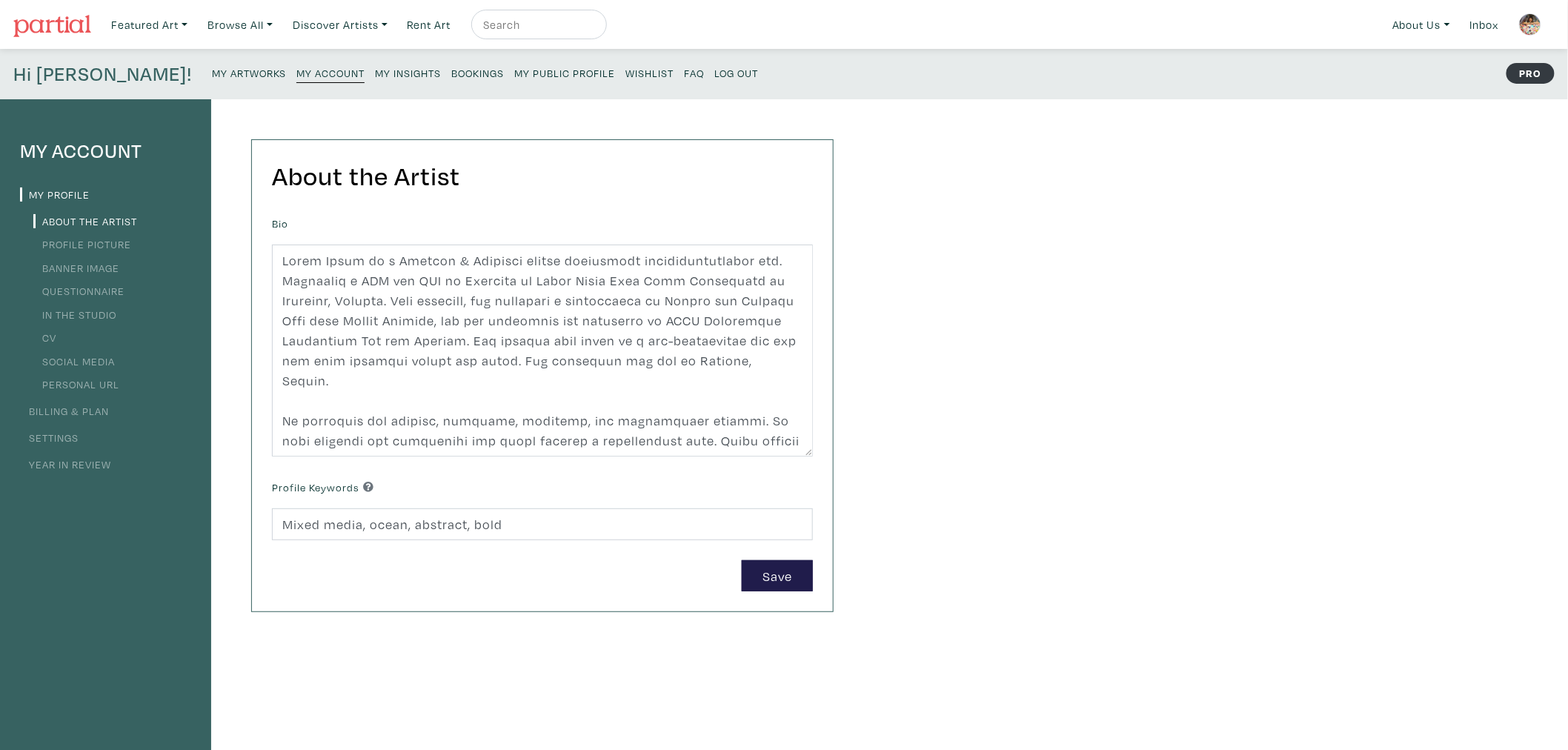
click at [43, 338] on link "CV" at bounding box center [45, 338] width 23 height 14
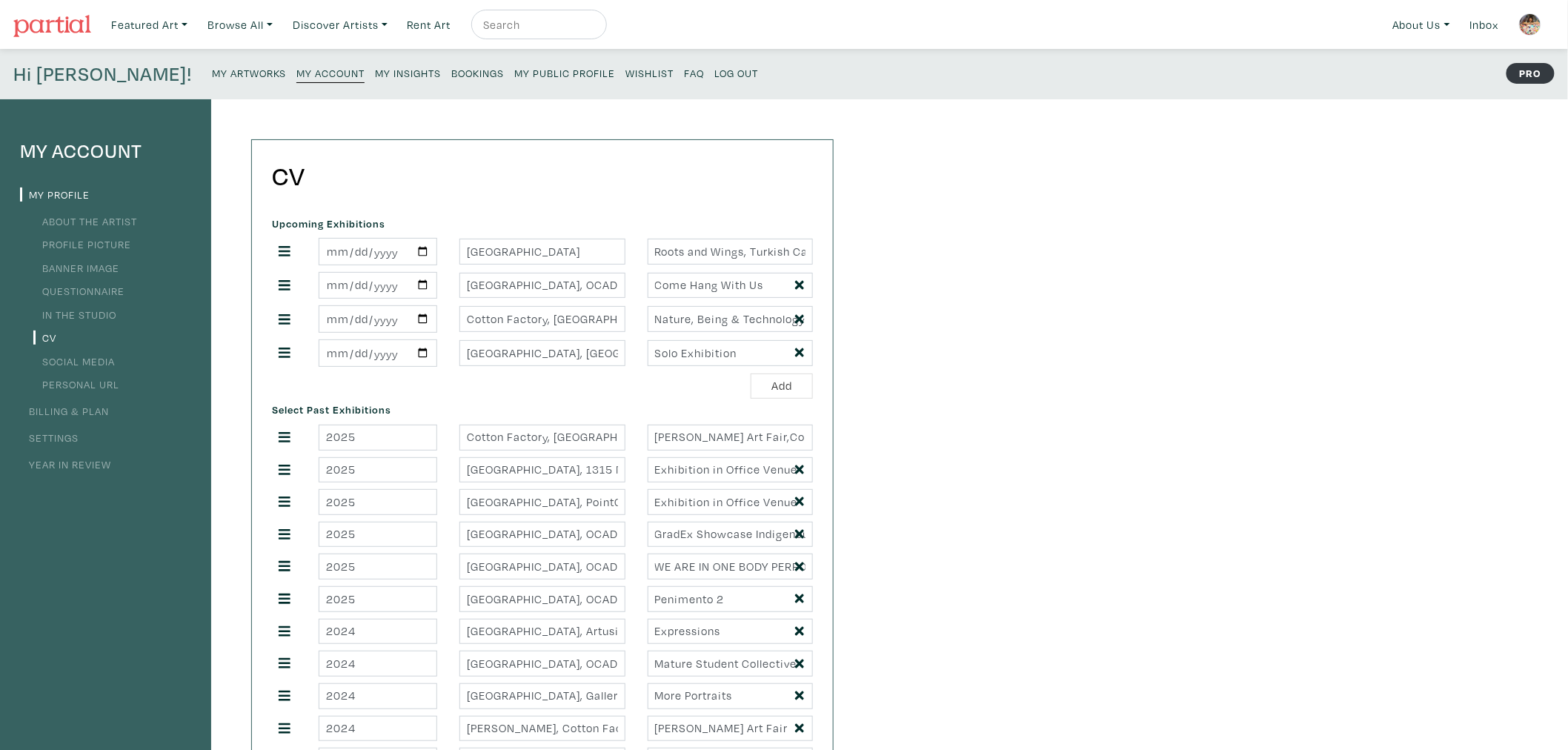
click at [514, 71] on small "My Public Profile" at bounding box center [564, 73] width 101 height 14
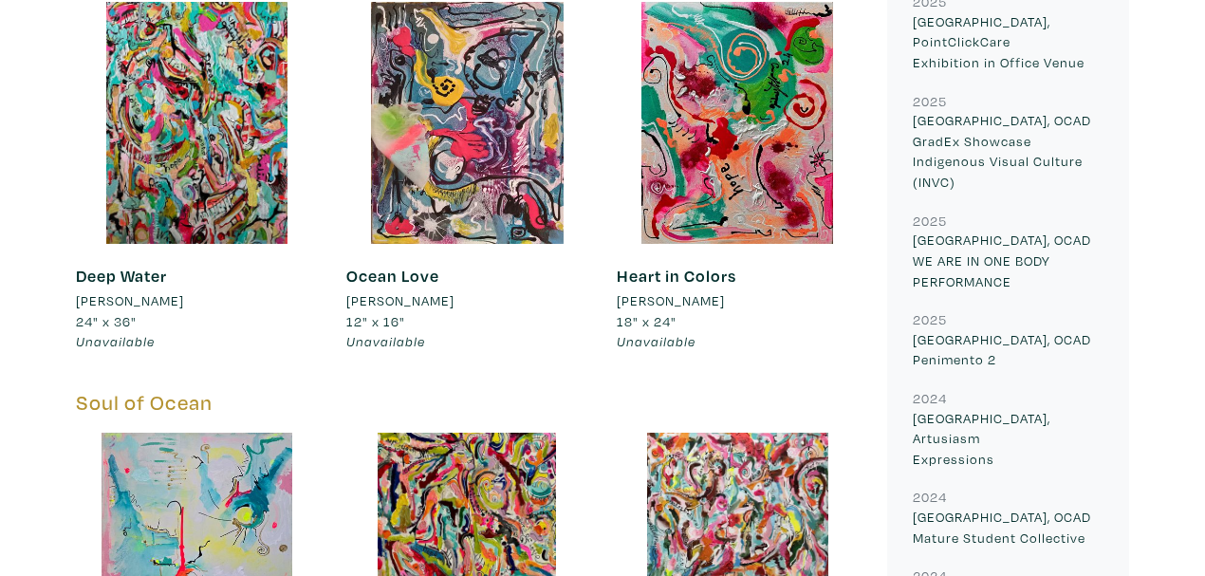
scroll to position [1201, 0]
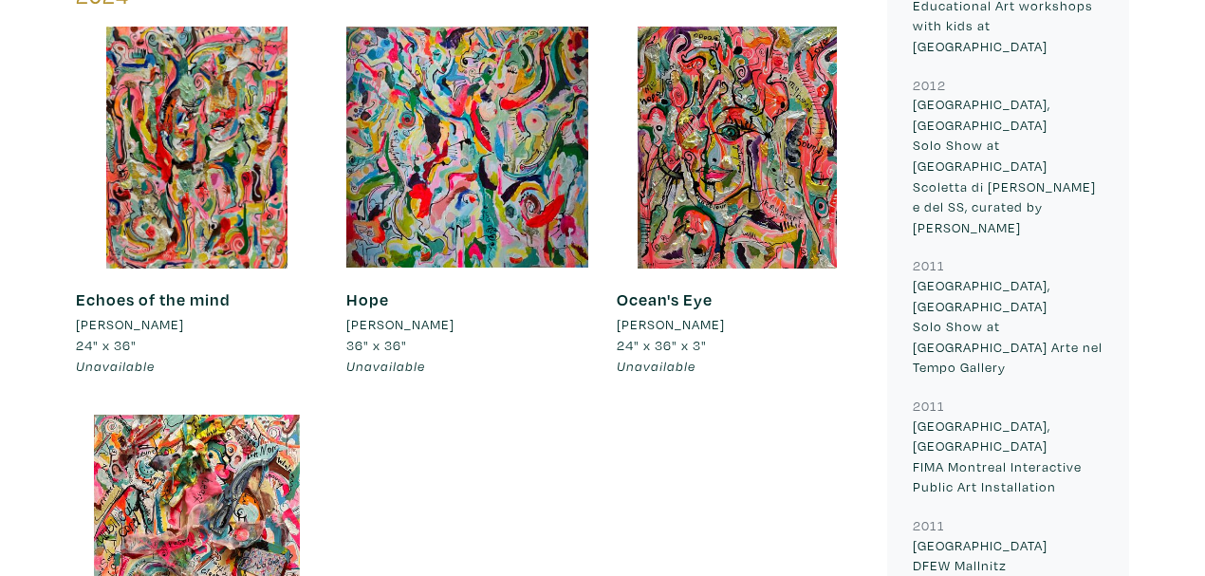
scroll to position [3415, 0]
